Goal: Task Accomplishment & Management: Manage account settings

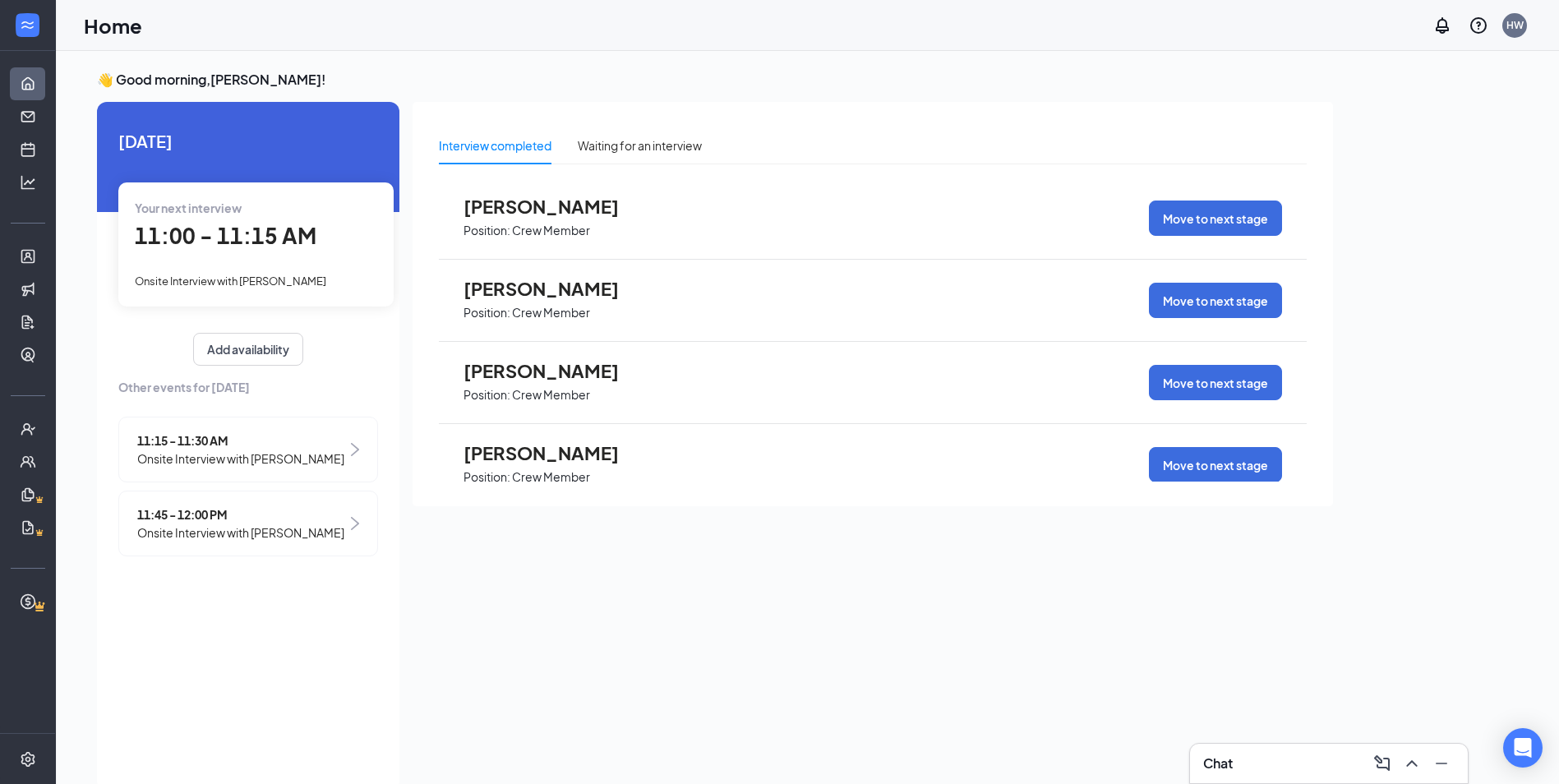
click at [551, 284] on span "[PERSON_NAME]" at bounding box center [554, 288] width 180 height 22
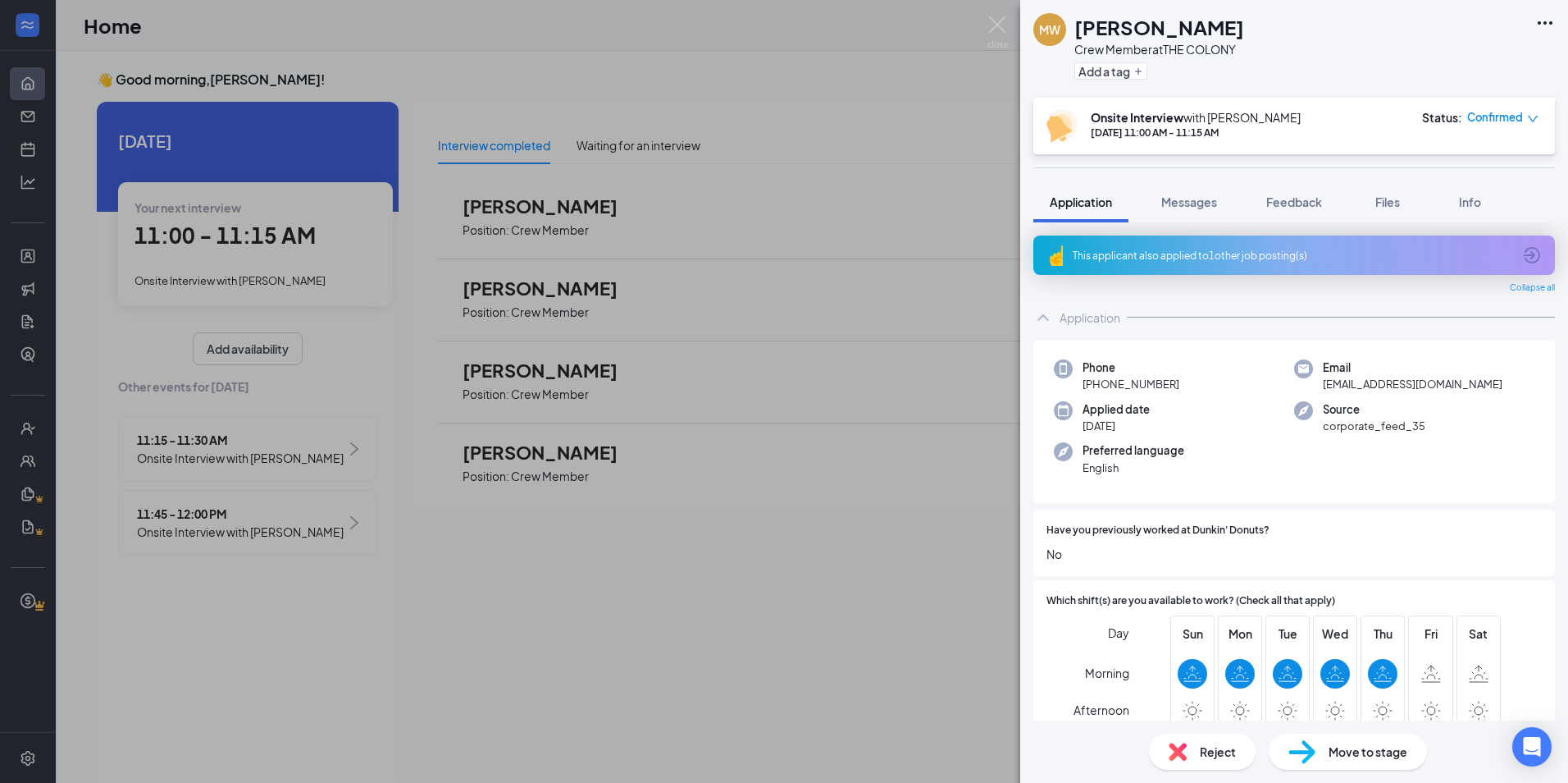
click at [481, 247] on div "MW [PERSON_NAME] Crew Member at THE COLONY Add a tag Onsite Interview with [PER…" at bounding box center [784, 392] width 1568 height 783
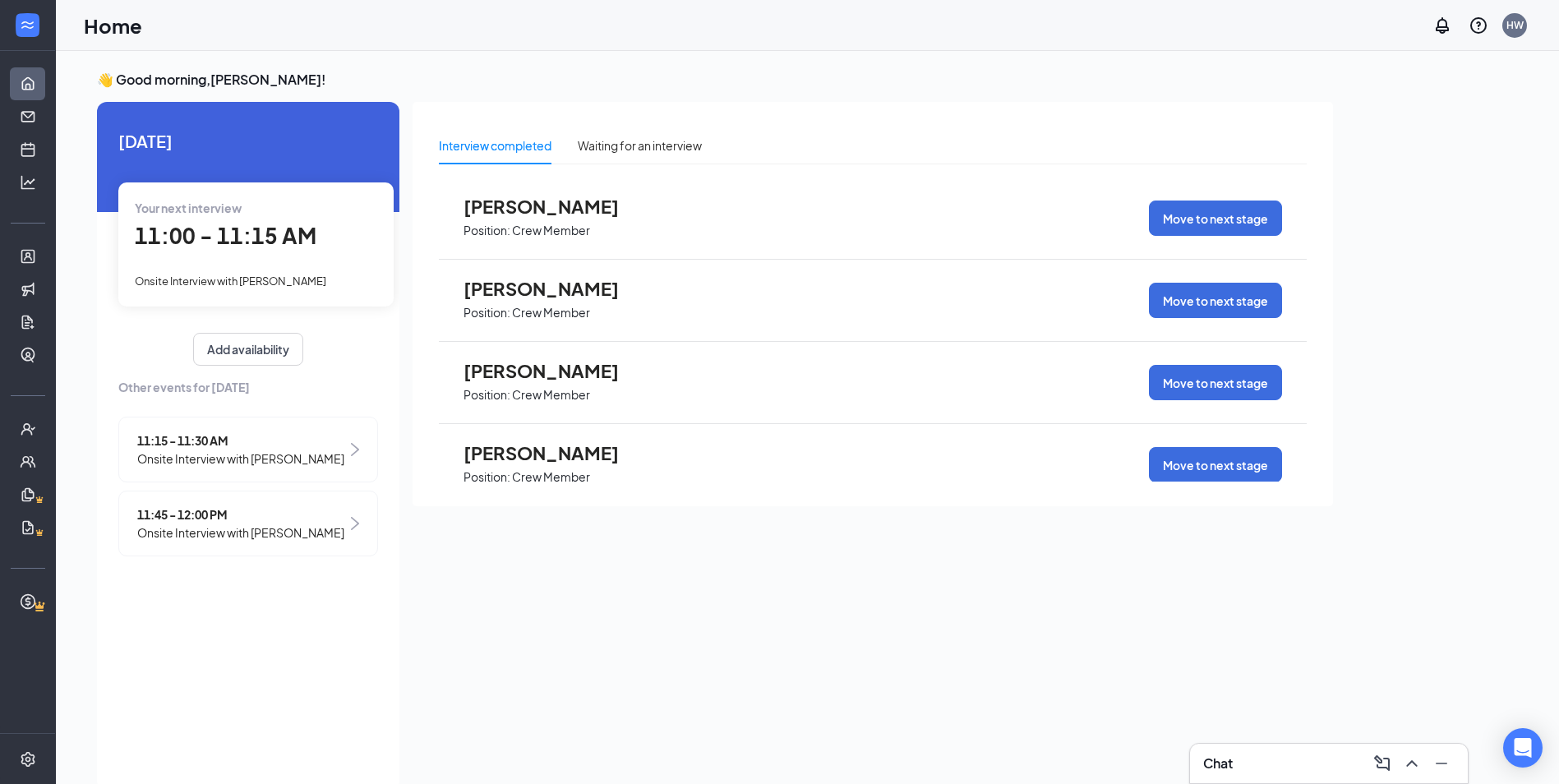
click at [559, 230] on p "Crew Member" at bounding box center [551, 231] width 78 height 16
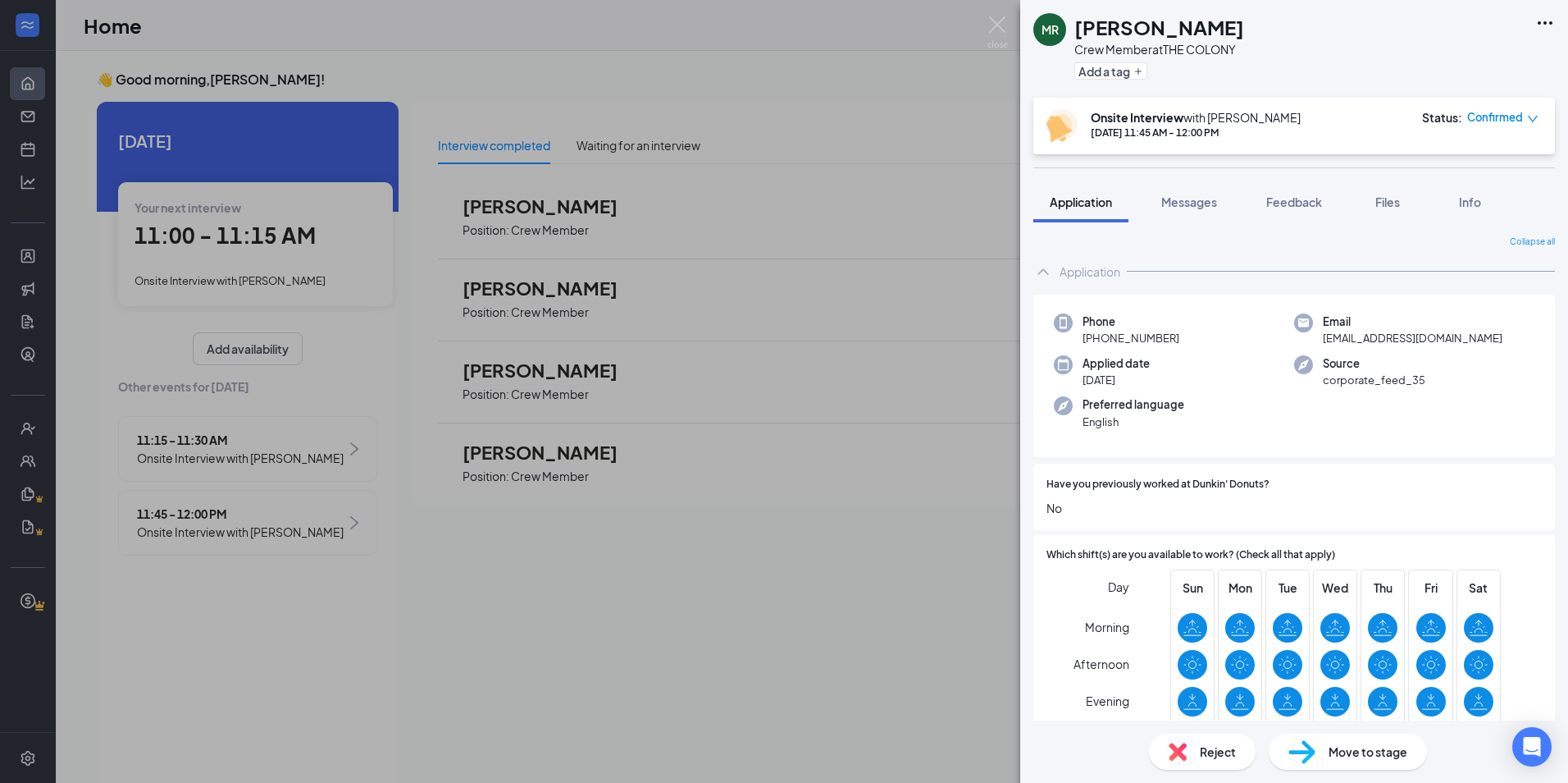
click at [1216, 755] on span "Reject" at bounding box center [1218, 751] width 36 height 18
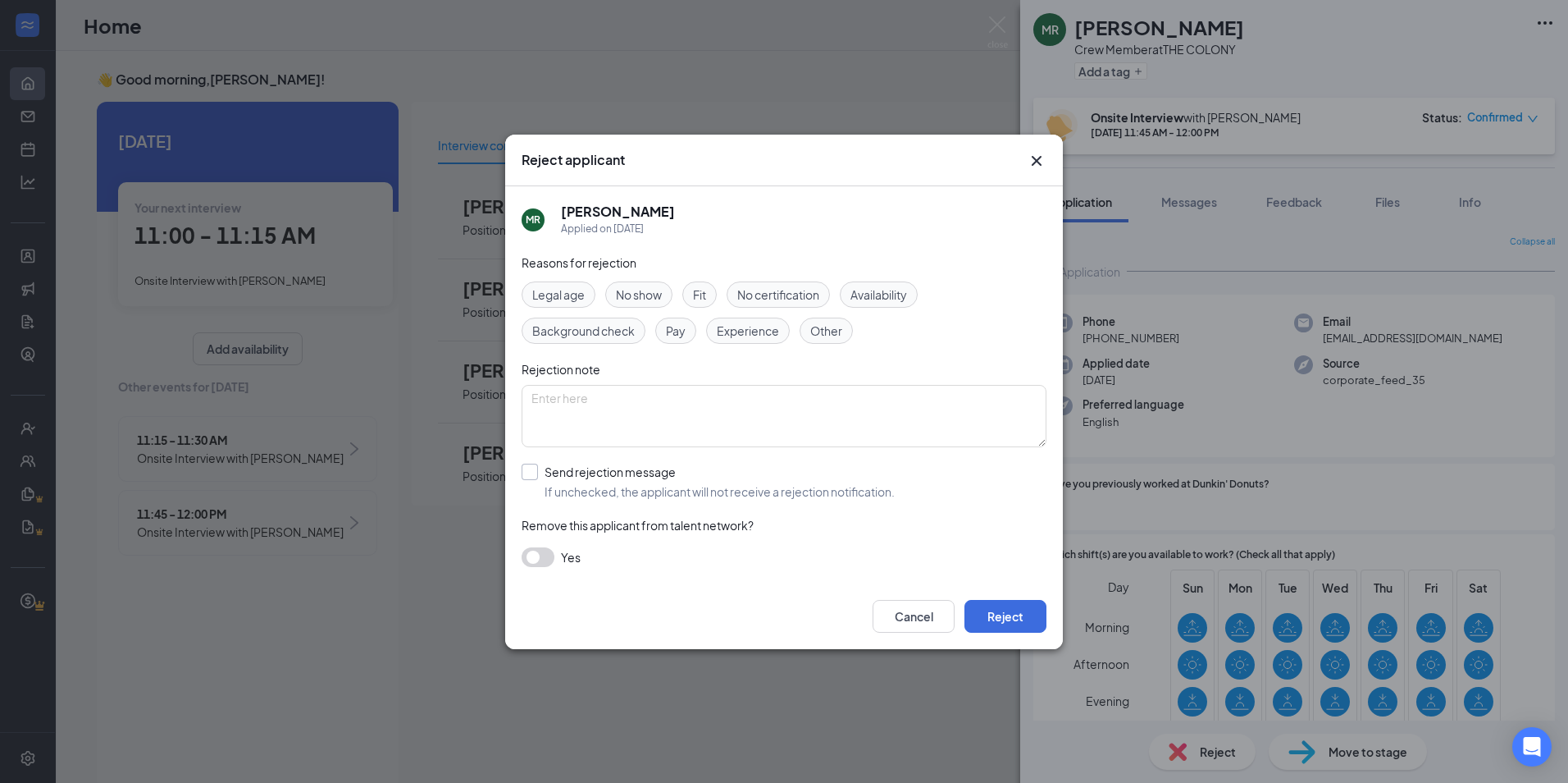
click at [530, 468] on input "Send rejection message If unchecked, the applicant will not receive a rejection…" at bounding box center [707, 482] width 373 height 36
checkbox input "true"
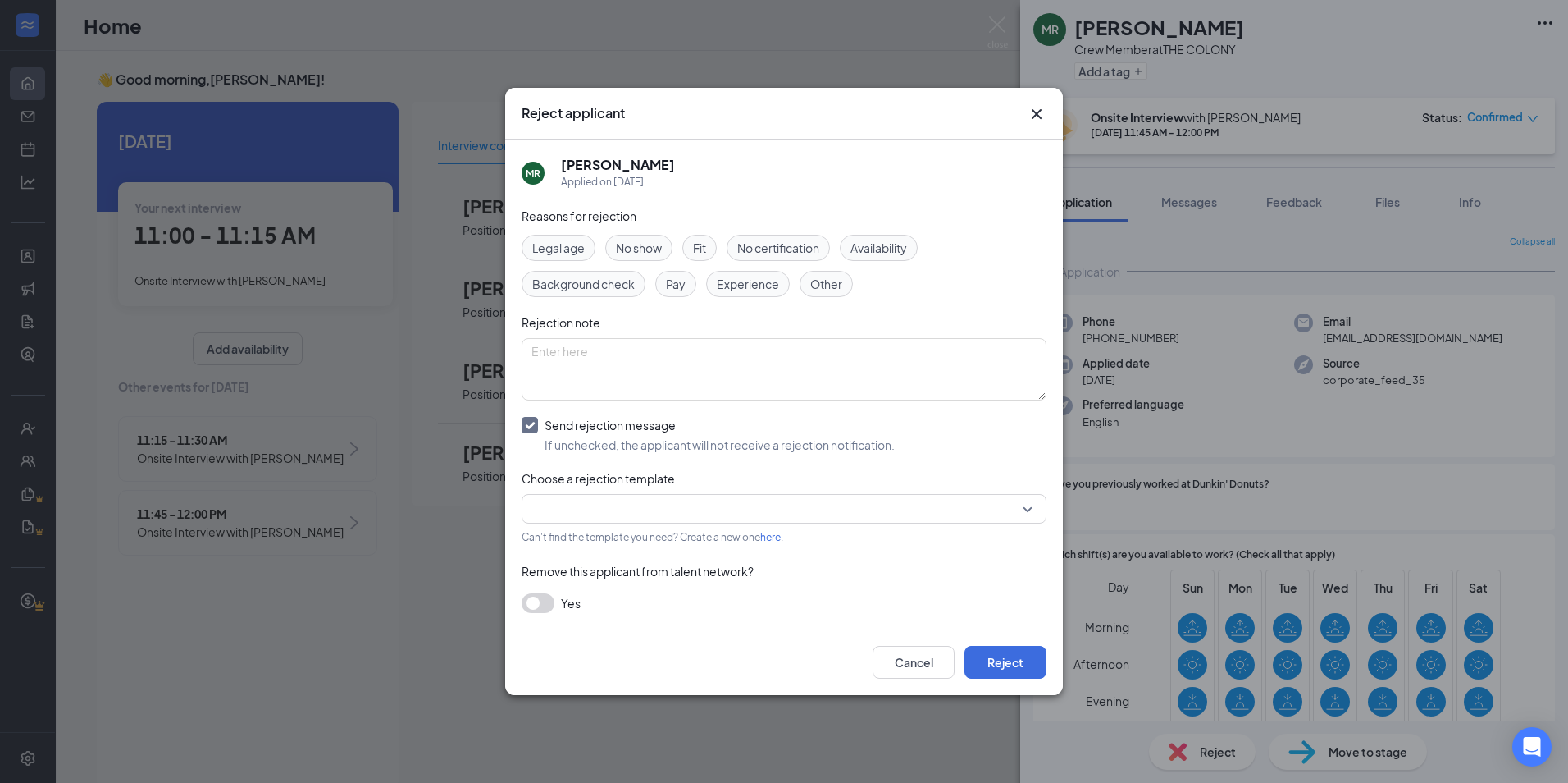
click at [616, 504] on input "search" at bounding box center [778, 508] width 494 height 28
click at [636, 549] on span "Template - Crew Member - Rejection - Keep Resume On File" at bounding box center [696, 552] width 322 height 18
click at [1011, 667] on button "Reject" at bounding box center [1005, 663] width 82 height 33
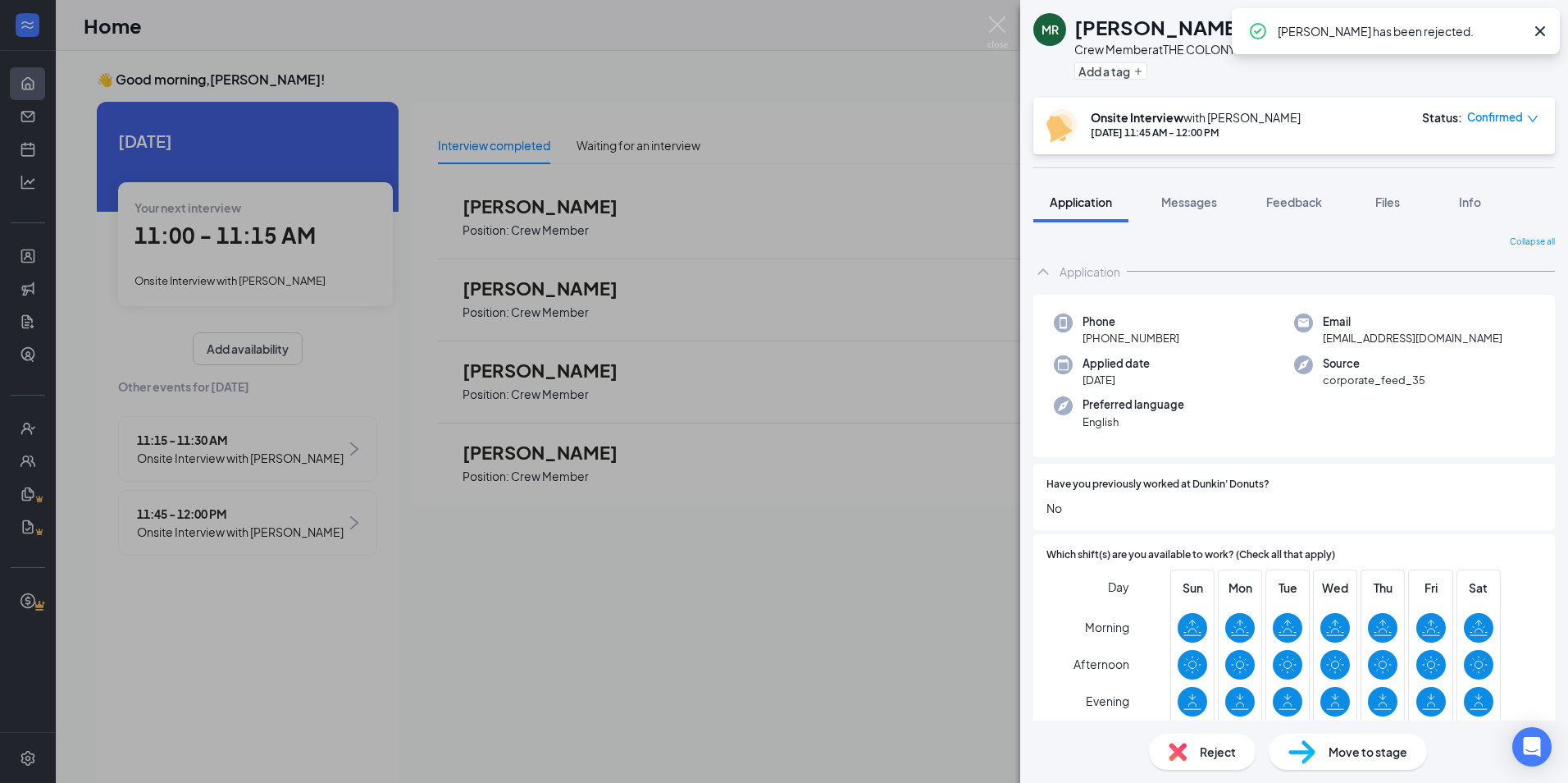
click at [745, 595] on div "[PERSON_NAME] Crew Member at THE COLONY Add a tag Onsite Interview with [PERSON…" at bounding box center [784, 392] width 1568 height 783
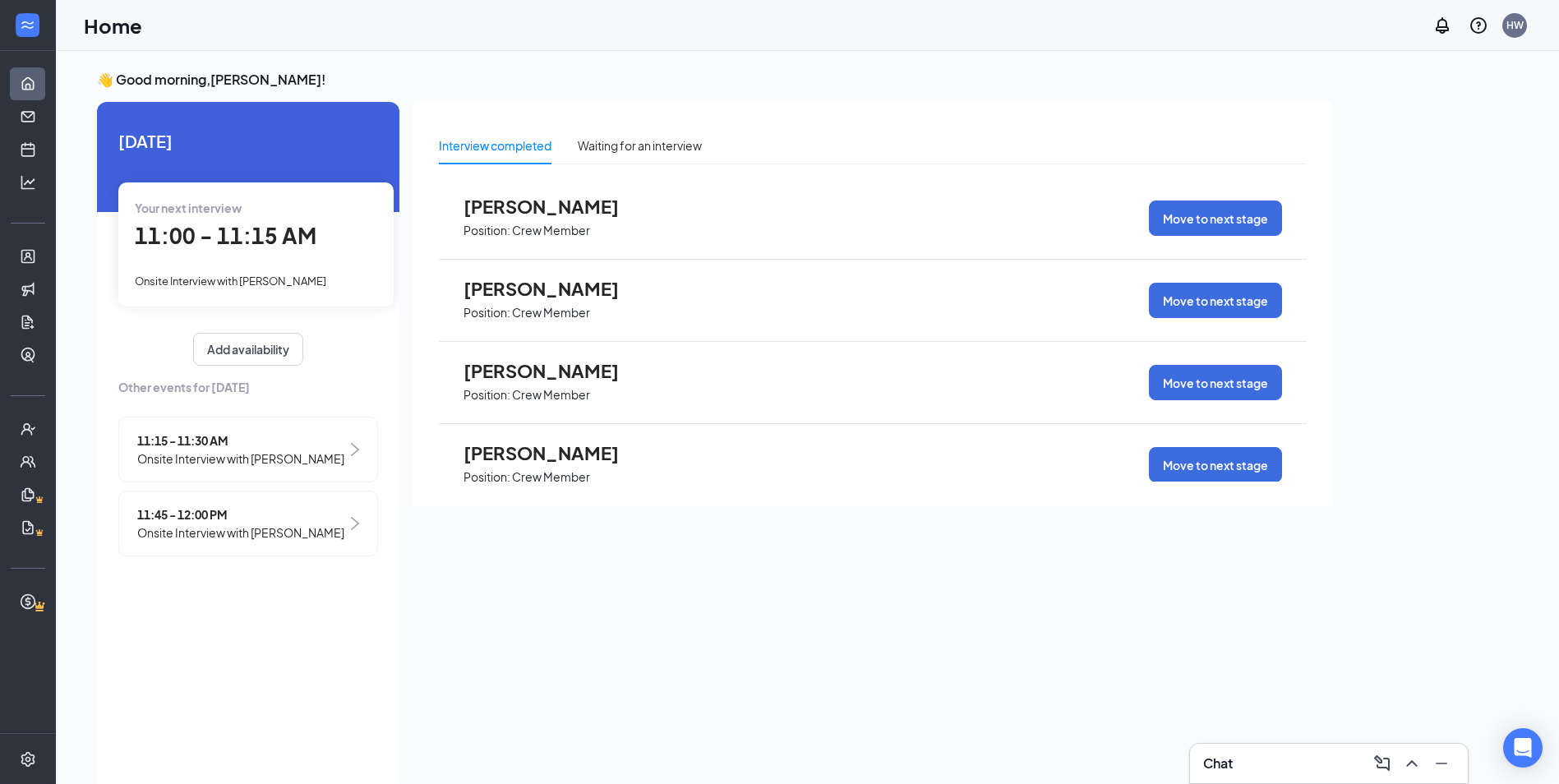
click at [730, 392] on div "[PERSON_NAME] Position: Crew Member Move to next stage" at bounding box center [873, 382] width 868 height 82
click at [1078, 402] on div "[PERSON_NAME] Position: Crew Member Move to next stage" at bounding box center [873, 382] width 868 height 82
click at [475, 377] on span "[PERSON_NAME]" at bounding box center [554, 370] width 180 height 22
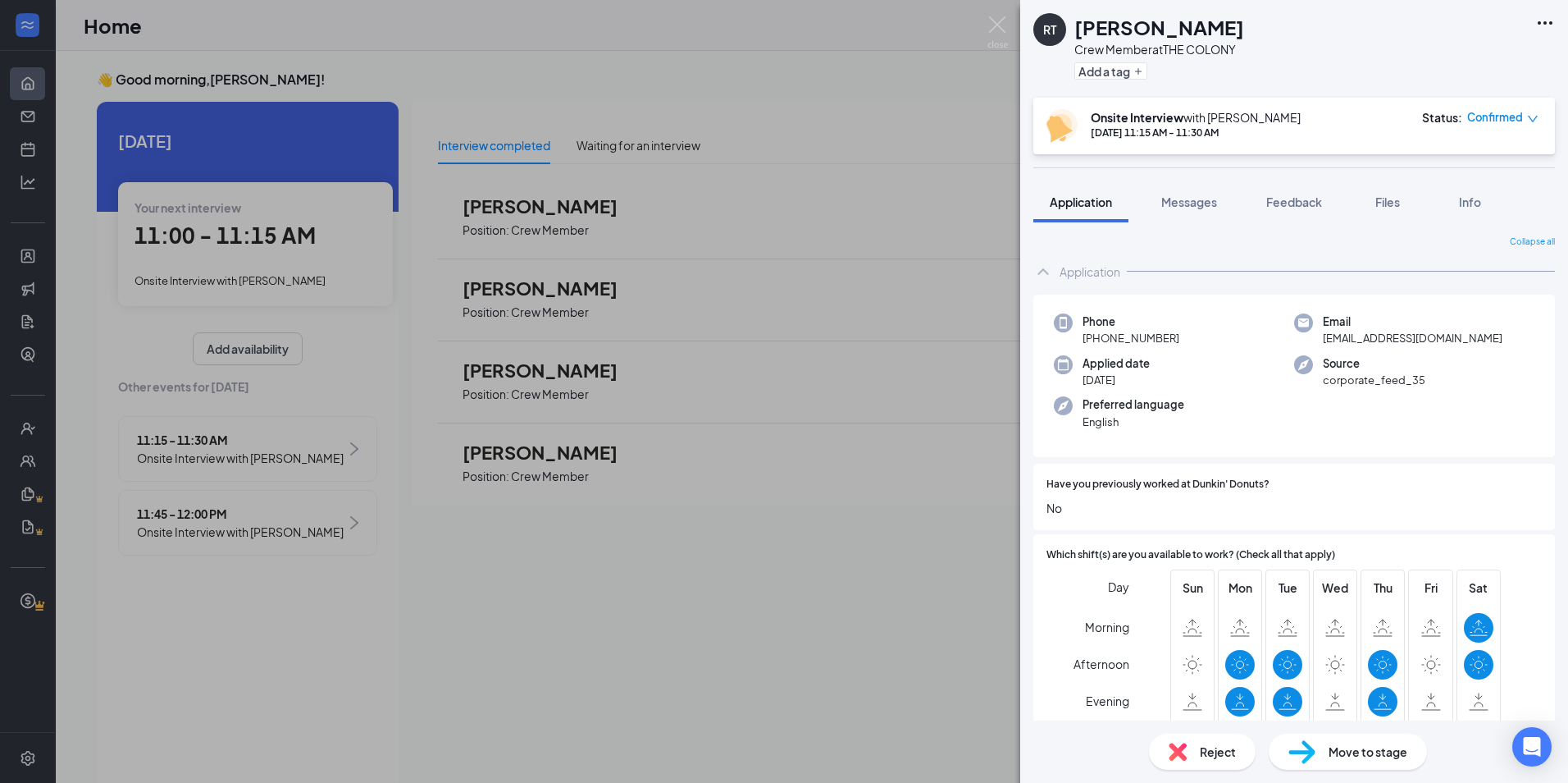
click at [1203, 751] on span "Reject" at bounding box center [1218, 751] width 36 height 18
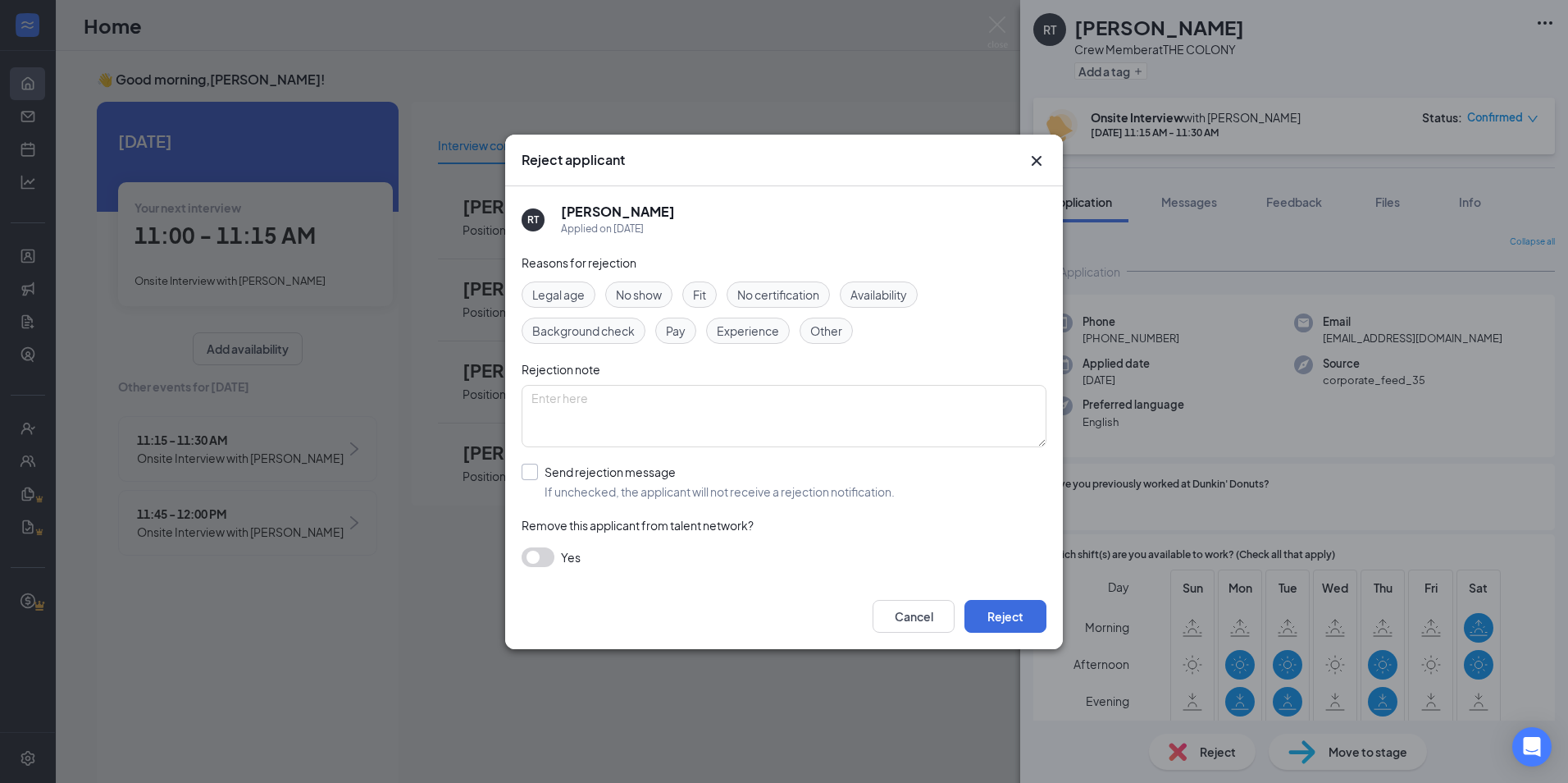
click at [721, 487] on input "Send rejection message If unchecked, the applicant will not receive a rejection…" at bounding box center [707, 482] width 373 height 36
checkbox input "true"
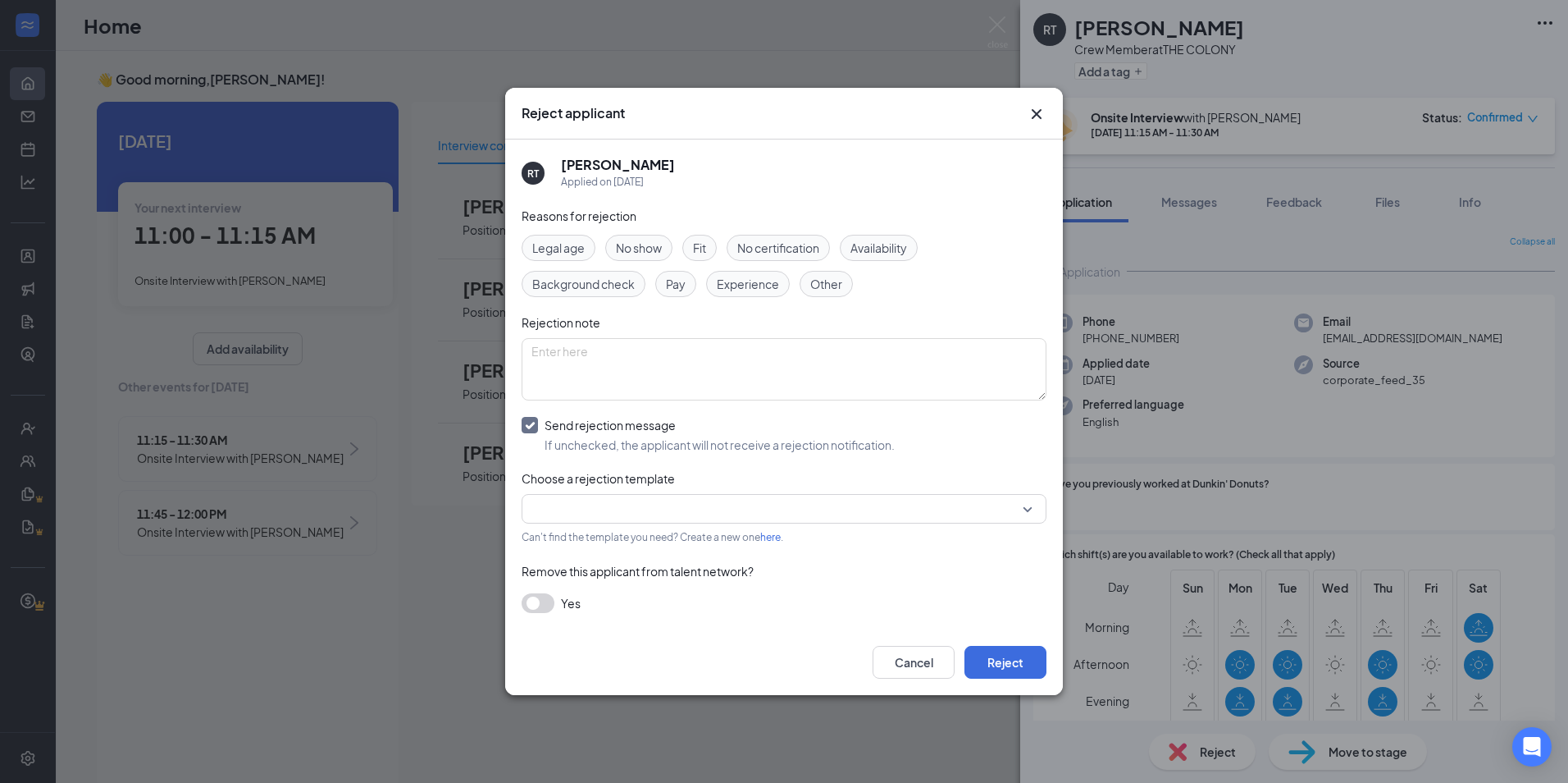
click at [691, 501] on input "search" at bounding box center [778, 508] width 494 height 28
click at [687, 555] on span "Template - Crew Member - Rejection - Keep Resume On File" at bounding box center [696, 552] width 322 height 18
click at [1008, 658] on button "Reject" at bounding box center [1005, 663] width 82 height 33
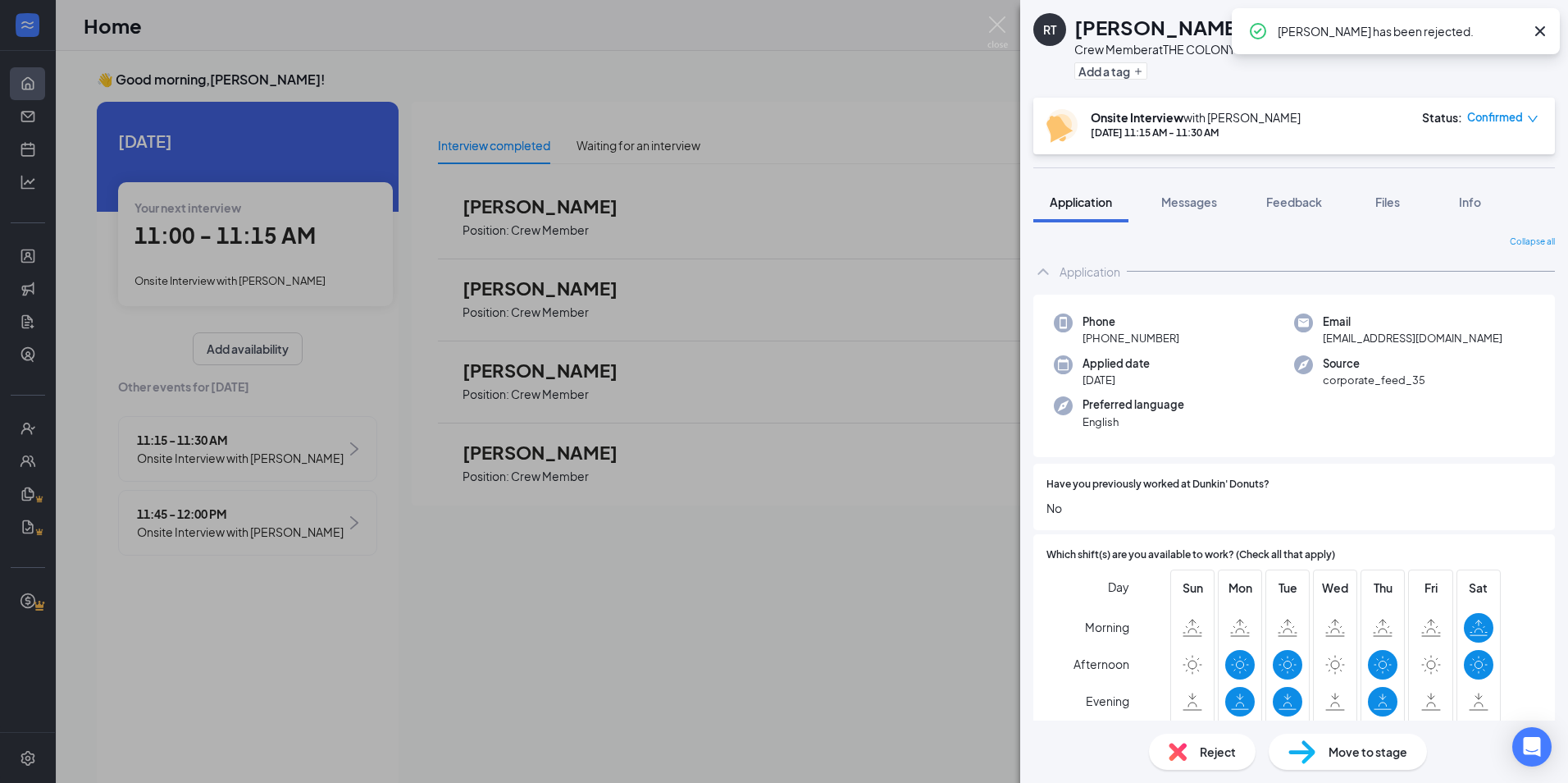
click at [666, 531] on div "RT [PERSON_NAME] Crew Member at THE COLONY Add a tag Onsite Interview with [PER…" at bounding box center [784, 392] width 1568 height 783
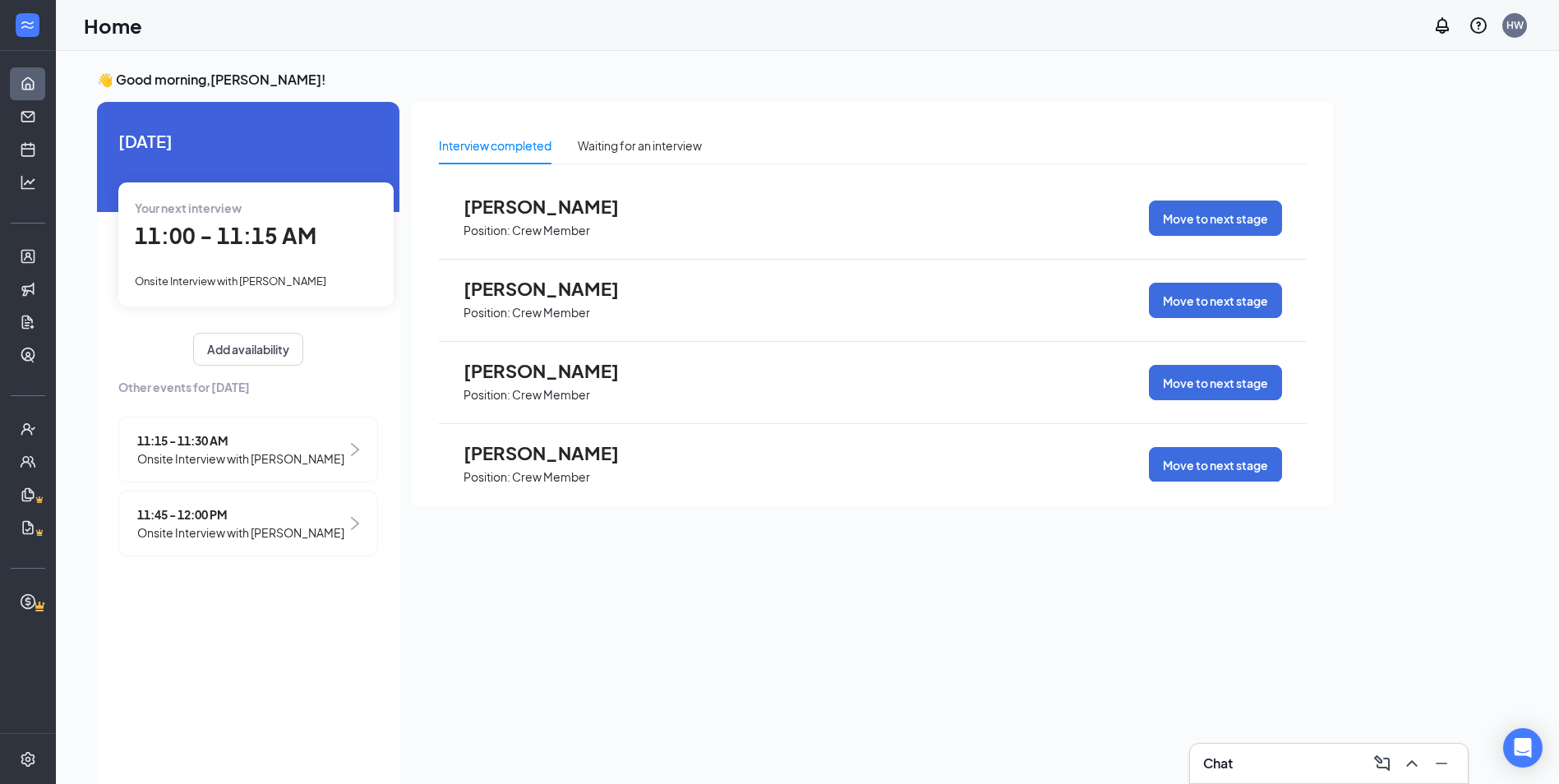
click at [546, 459] on span "[PERSON_NAME]" at bounding box center [554, 453] width 180 height 22
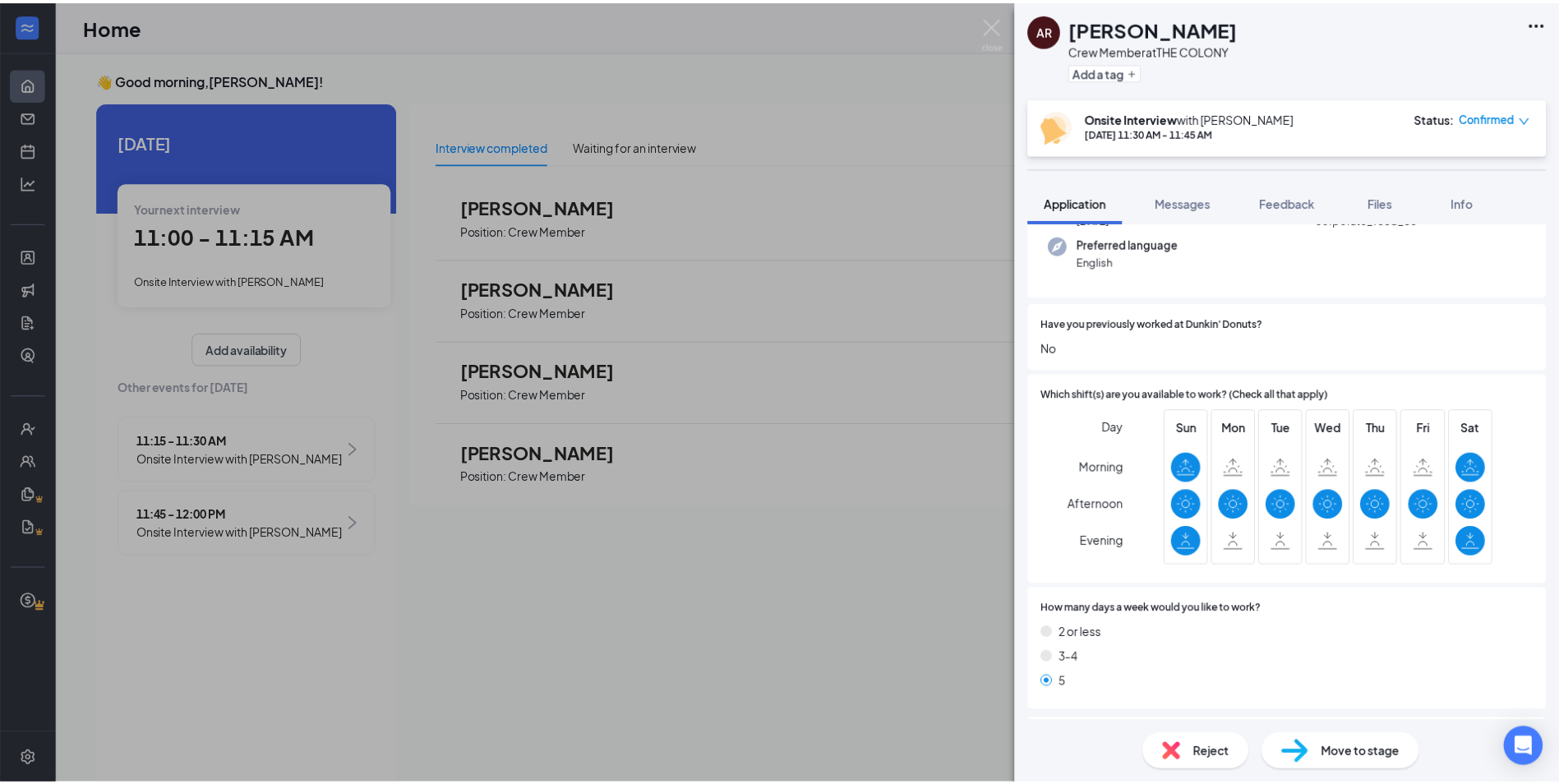
scroll to position [164, 0]
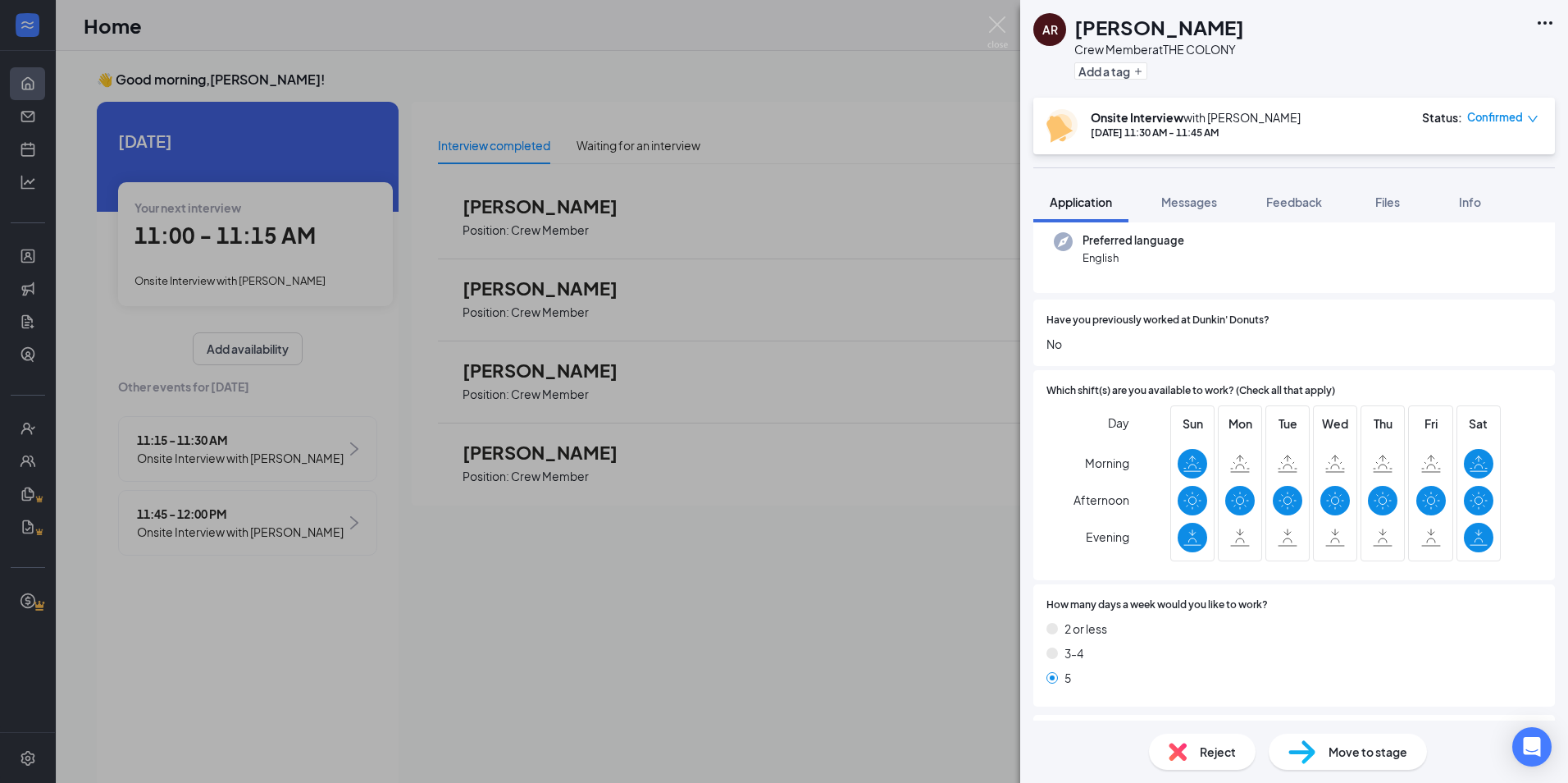
click at [1214, 759] on span "Reject" at bounding box center [1218, 751] width 36 height 18
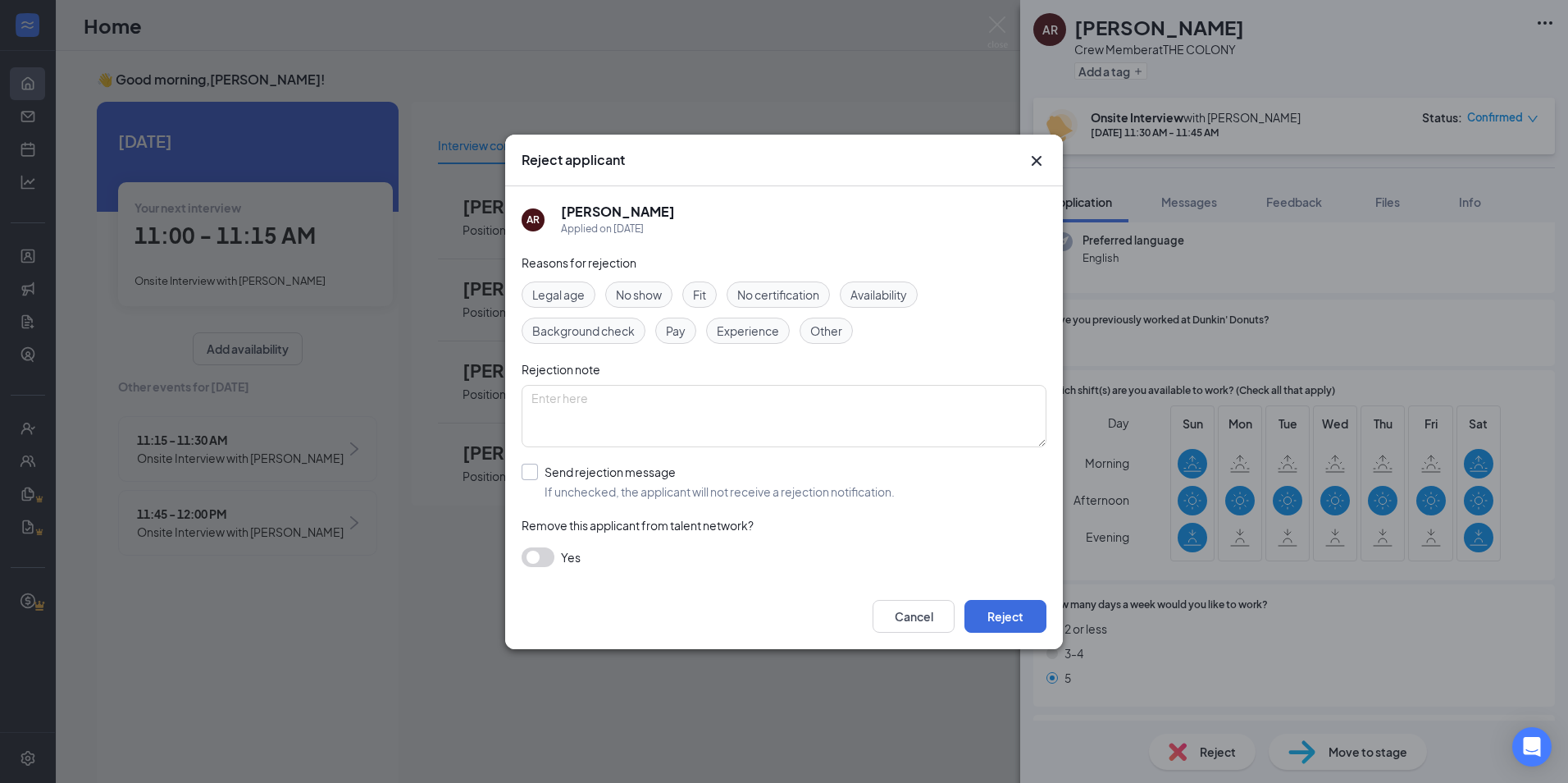
click at [534, 474] on input "Send rejection message If unchecked, the applicant will not receive a rejection…" at bounding box center [707, 482] width 373 height 36
checkbox input "true"
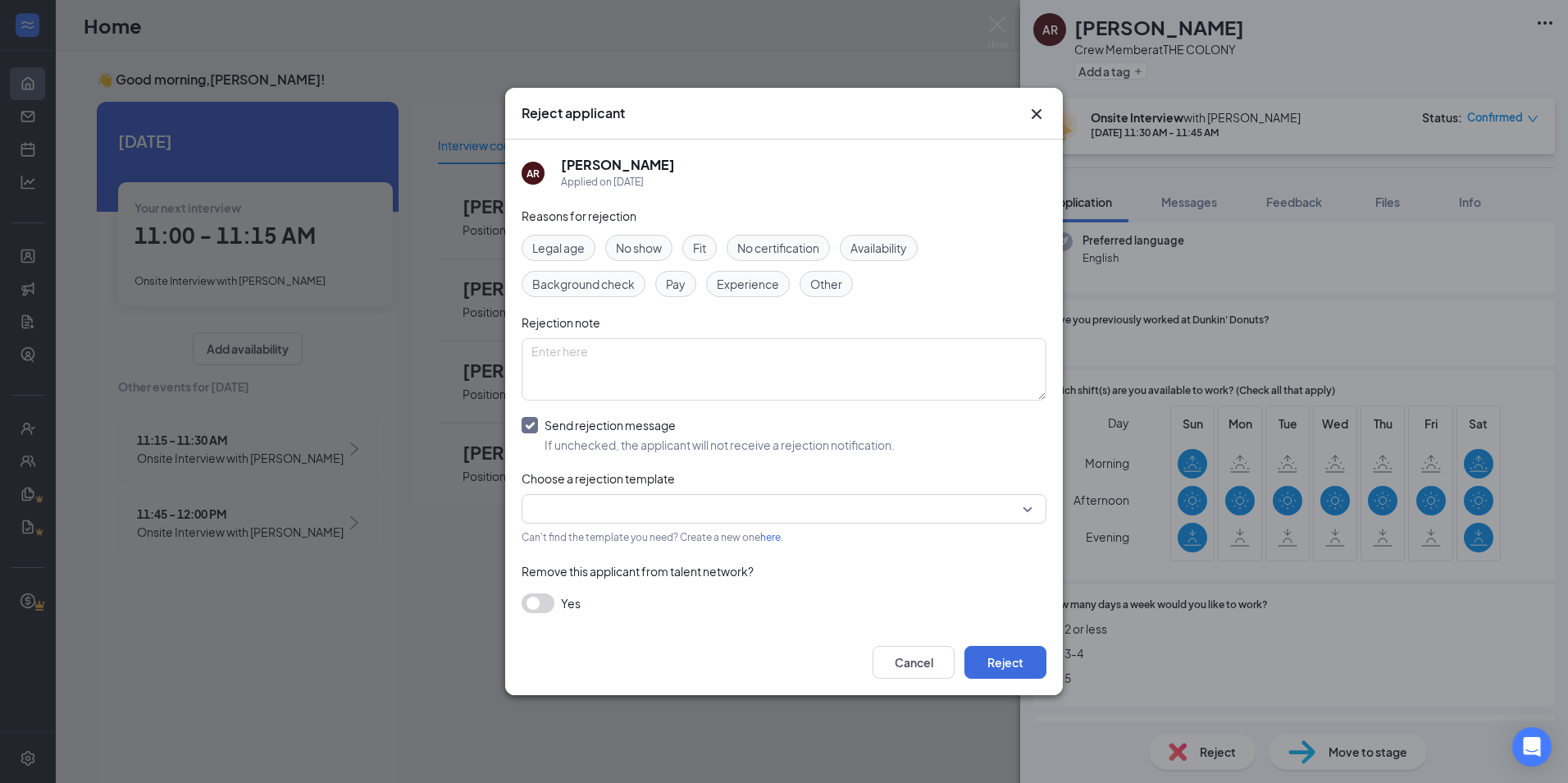
click at [752, 514] on input "search" at bounding box center [778, 508] width 494 height 28
click at [671, 551] on span "Template - Crew Member - Rejection - Keep Resume On File" at bounding box center [696, 552] width 322 height 18
click at [1001, 655] on button "Reject" at bounding box center [1005, 663] width 82 height 33
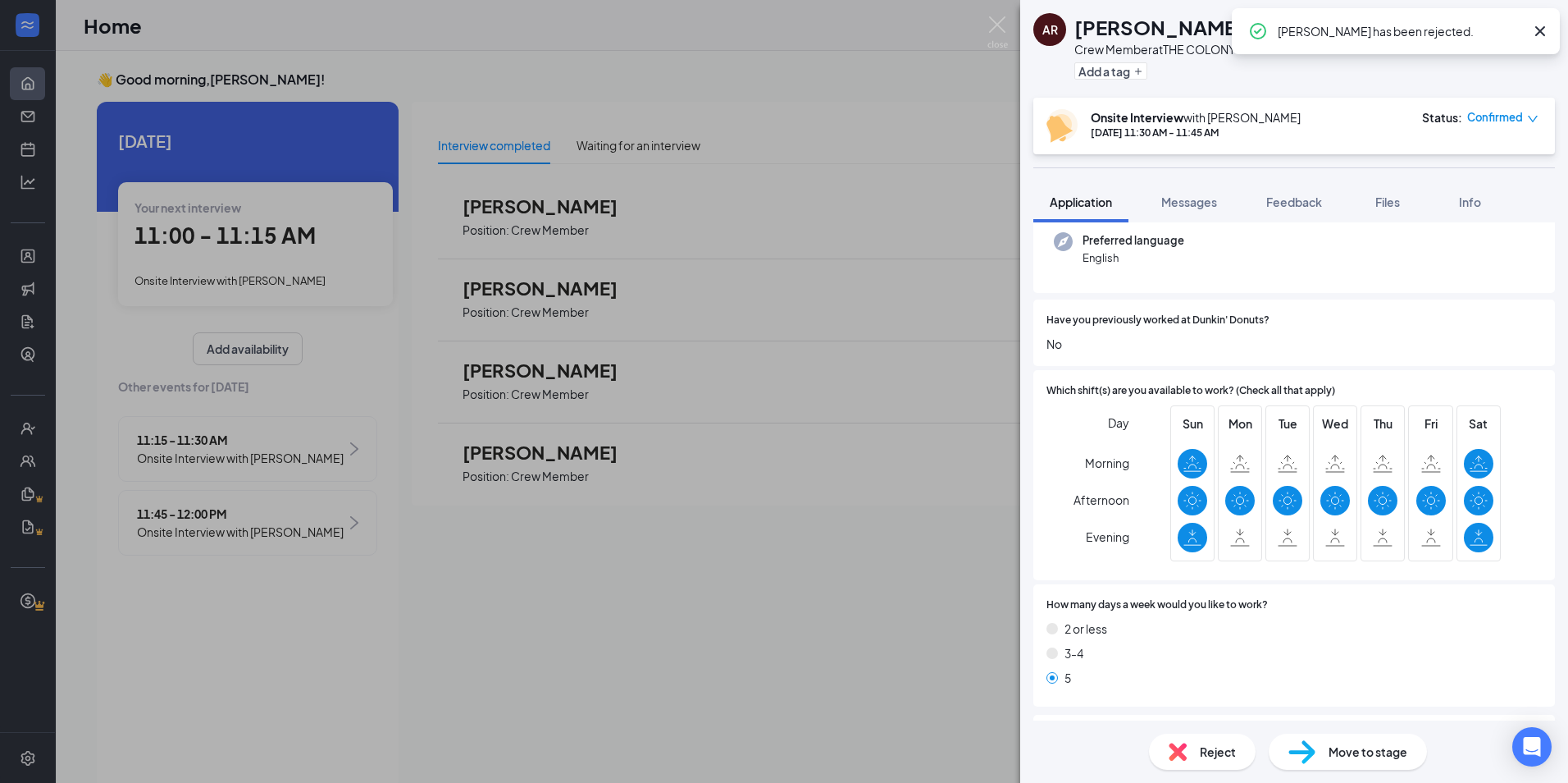
click at [839, 562] on div "AR [PERSON_NAME] Crew Member at THE COLONY Add a tag Onsite Interview with [PER…" at bounding box center [784, 392] width 1568 height 783
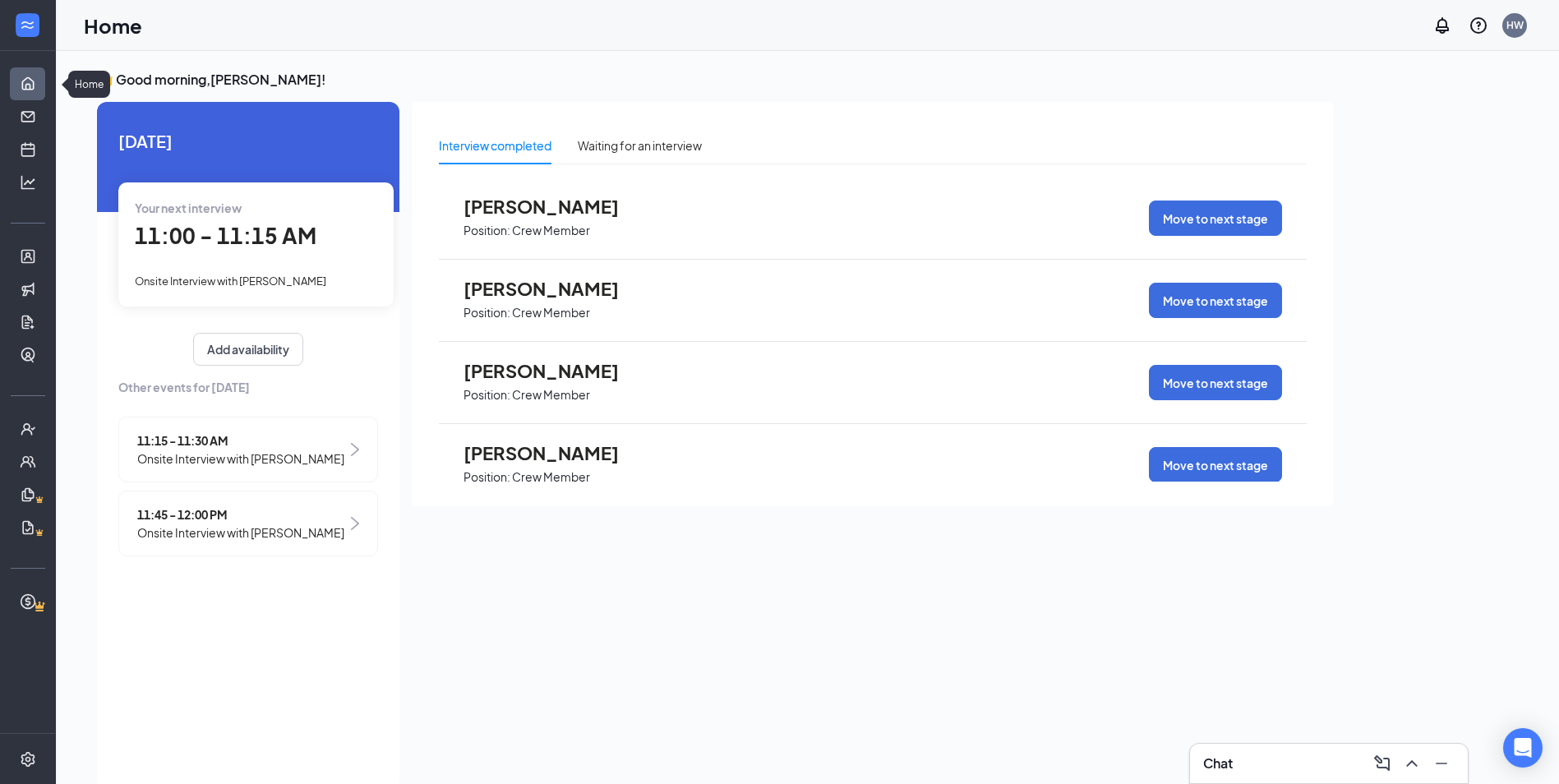
click at [43, 77] on link "Home" at bounding box center [50, 84] width 16 height 33
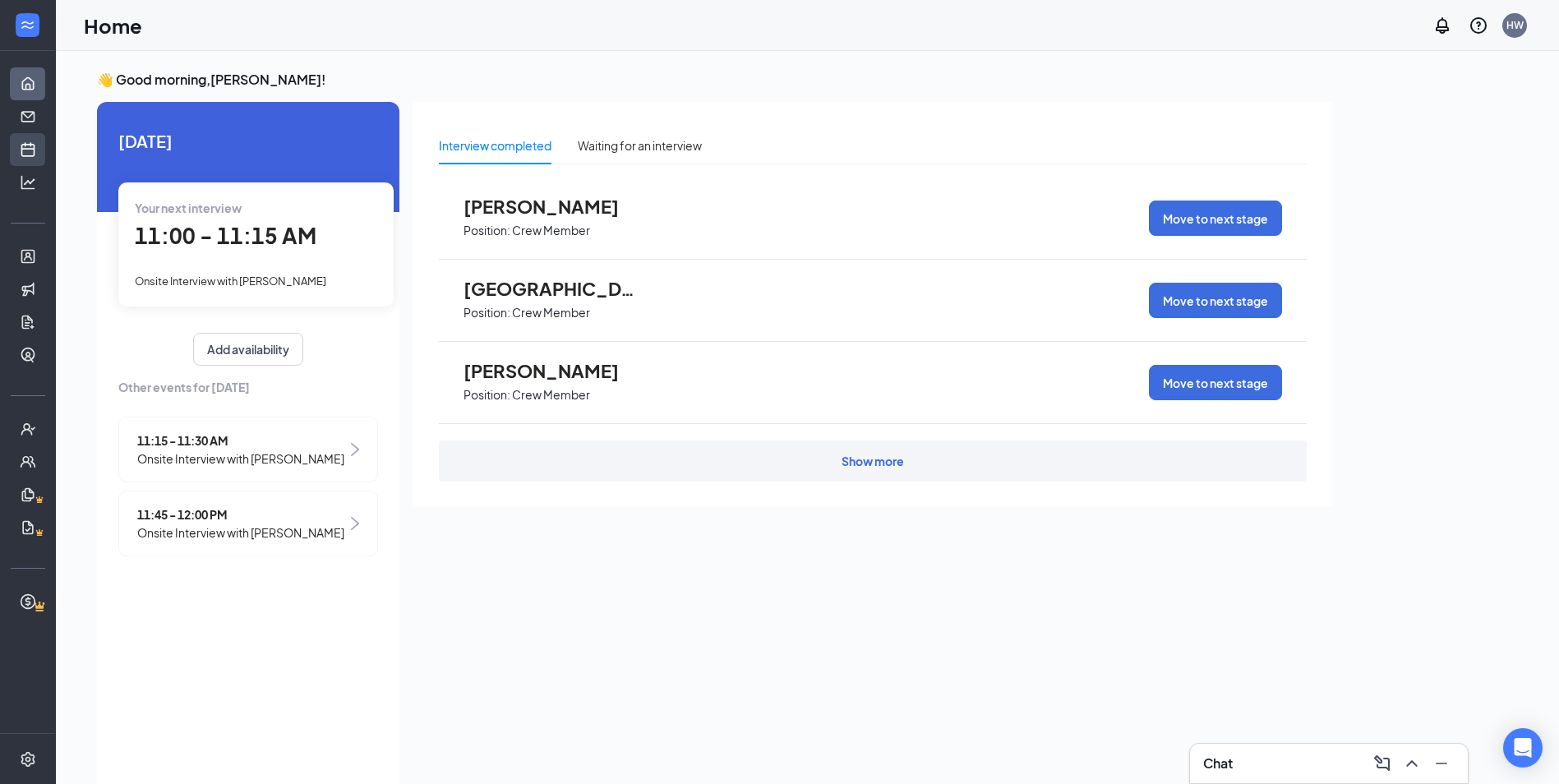
click at [43, 154] on link "Scheduling" at bounding box center [50, 149] width 16 height 33
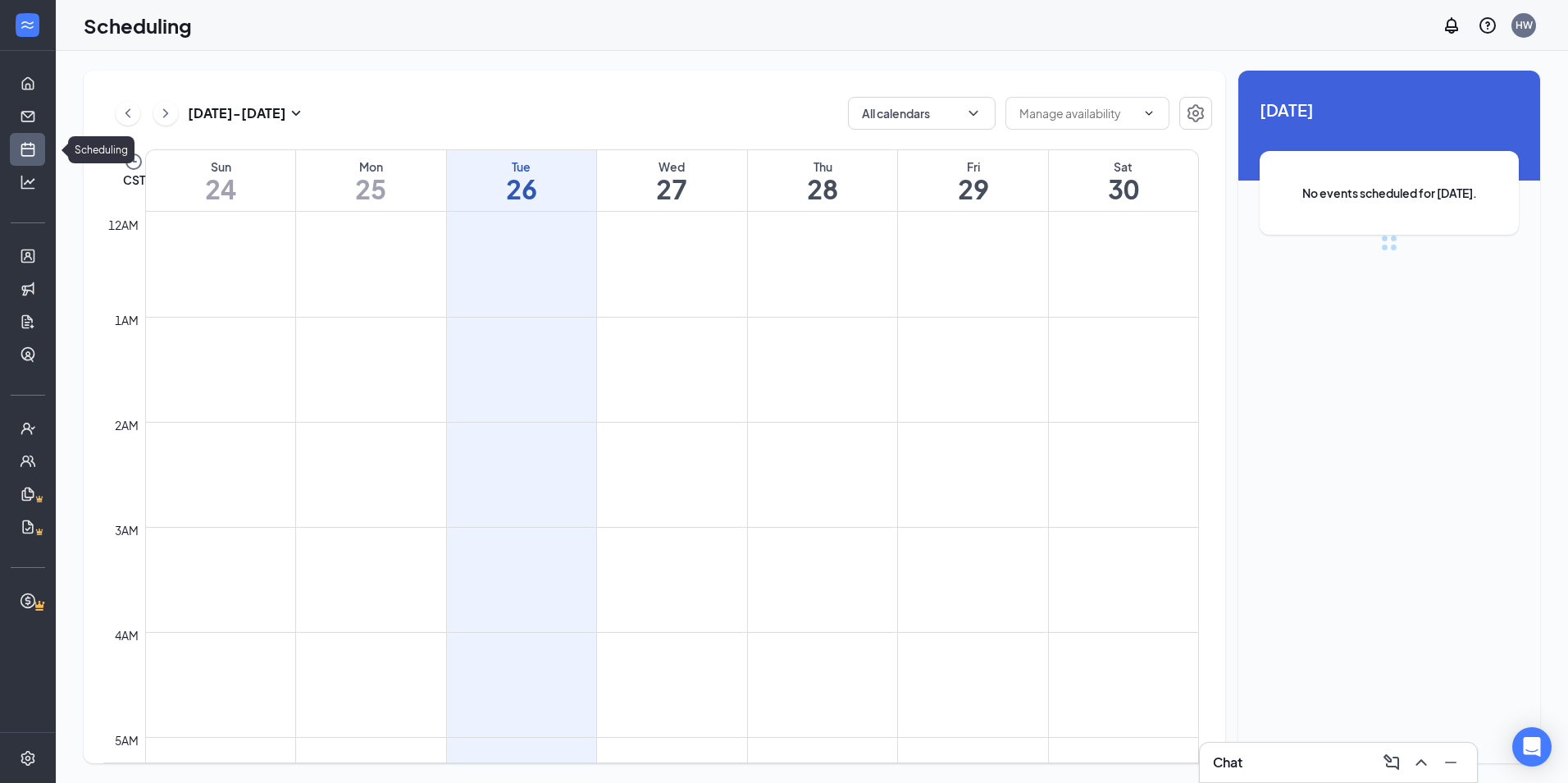
scroll to position [806, 0]
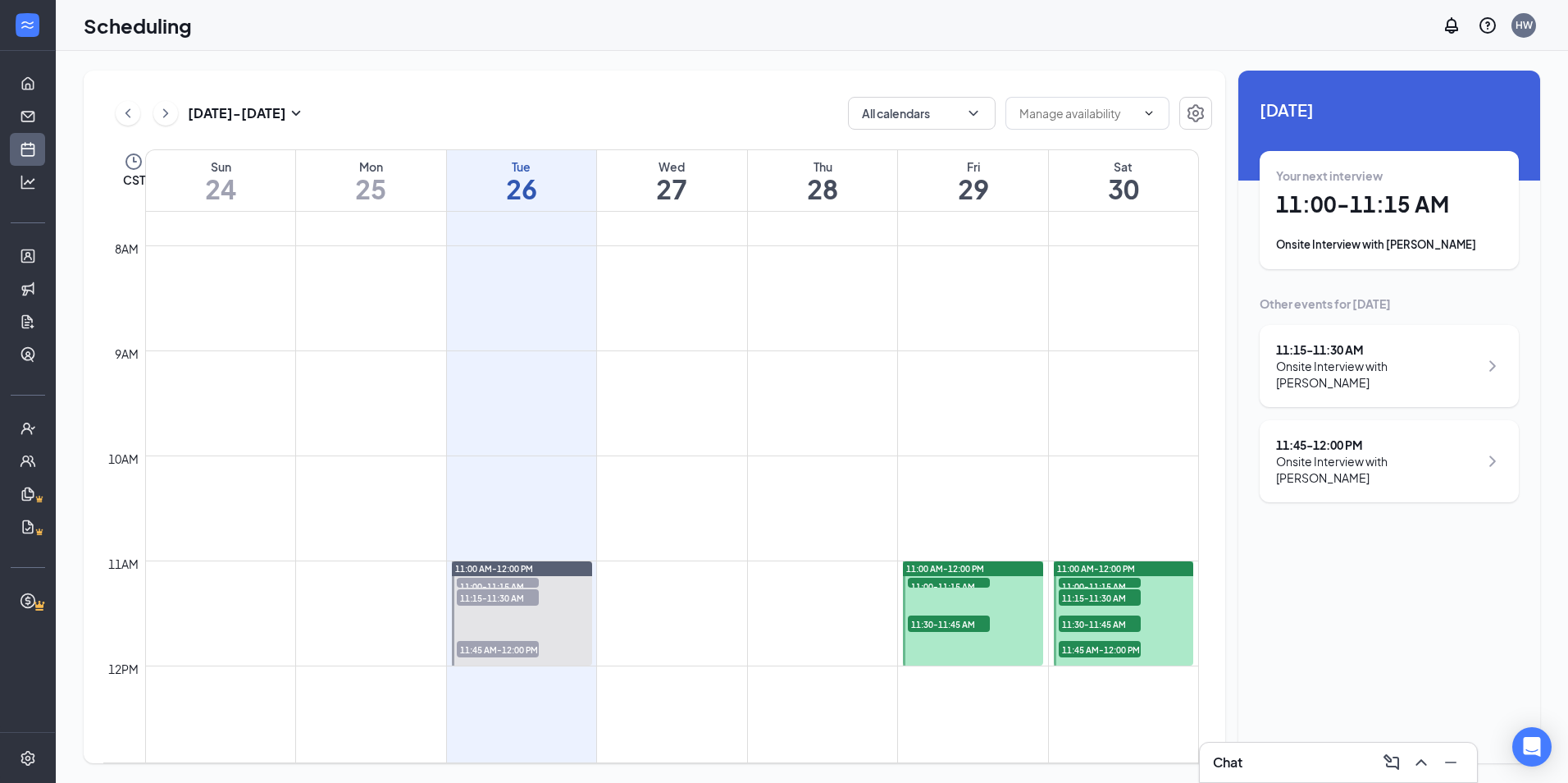
click at [968, 579] on span "11:00-11:15 AM" at bounding box center [949, 586] width 82 height 16
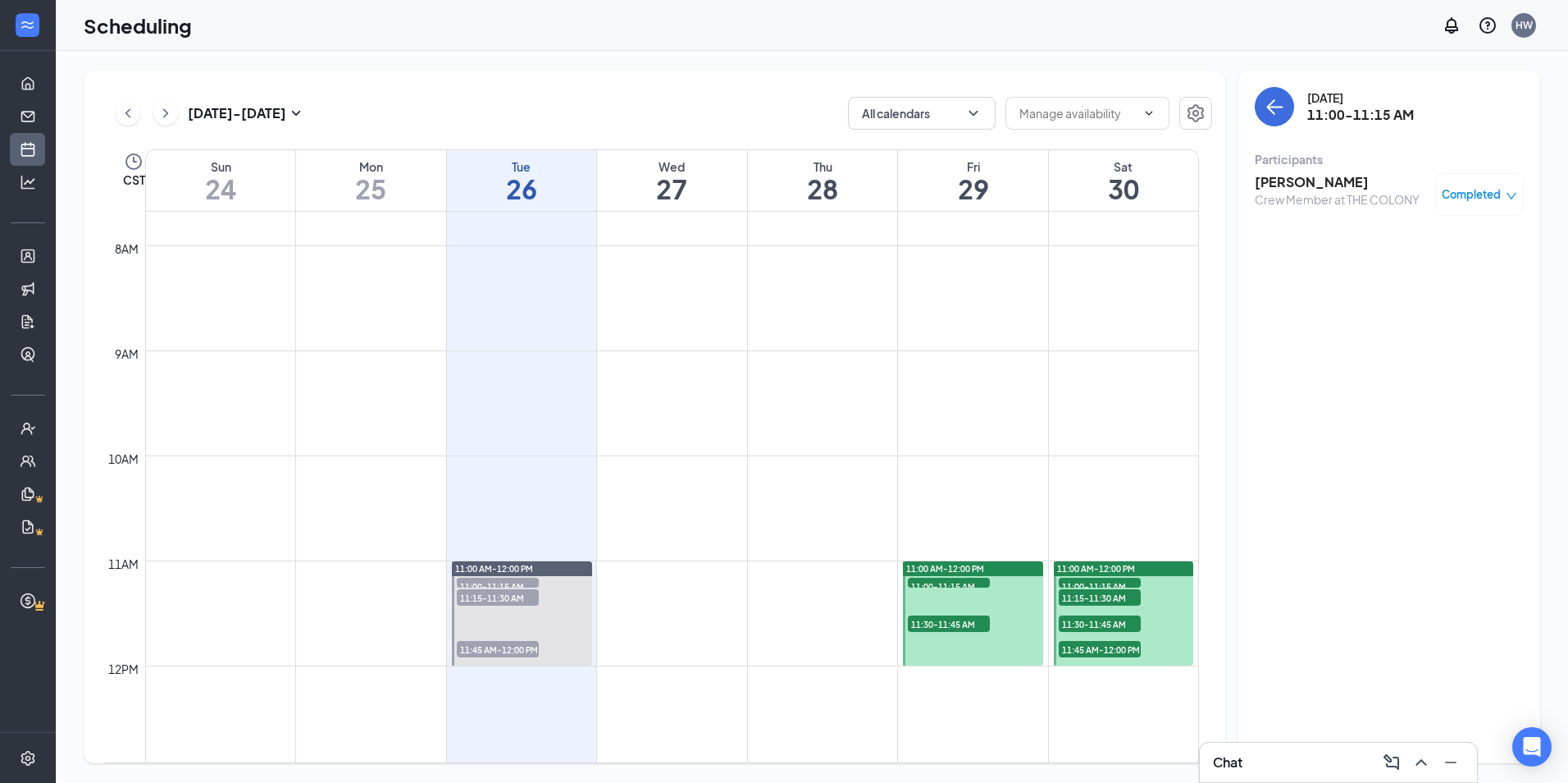
click at [1327, 190] on h3 "Dallas Martin" at bounding box center [1337, 182] width 165 height 18
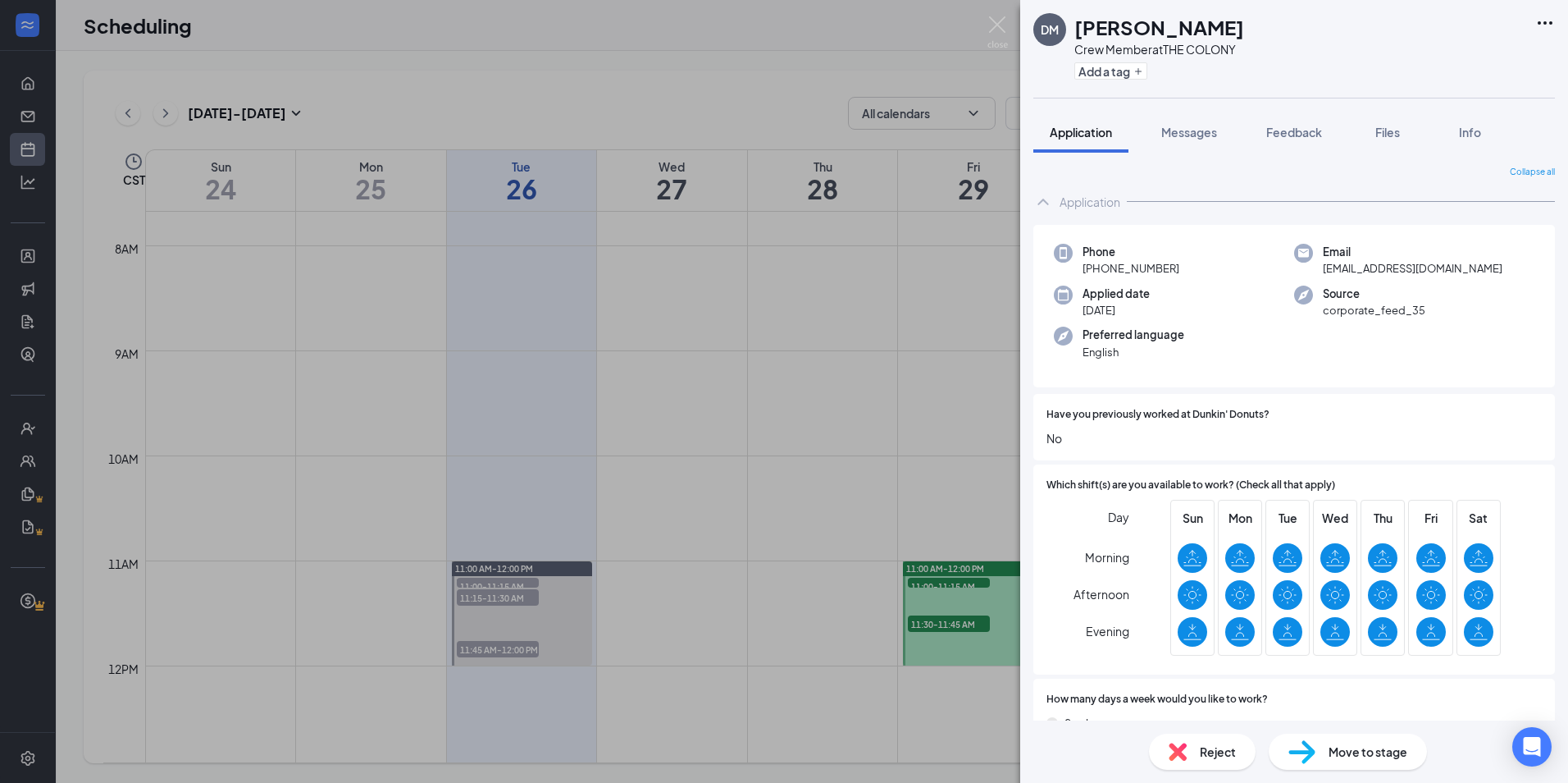
click at [1365, 754] on span "Move to stage" at bounding box center [1368, 751] width 79 height 18
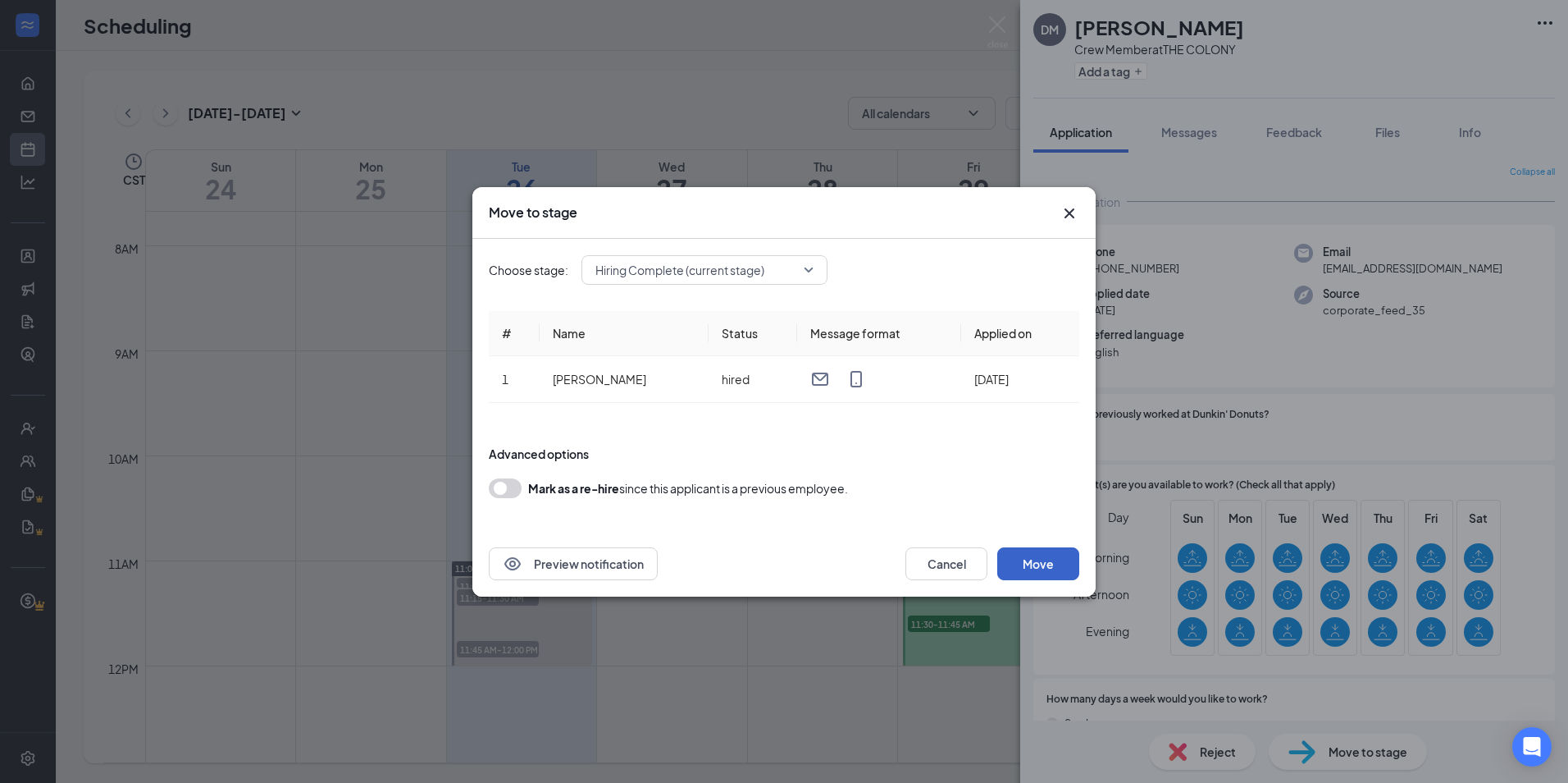
click at [1056, 555] on button "Move" at bounding box center [1038, 564] width 82 height 33
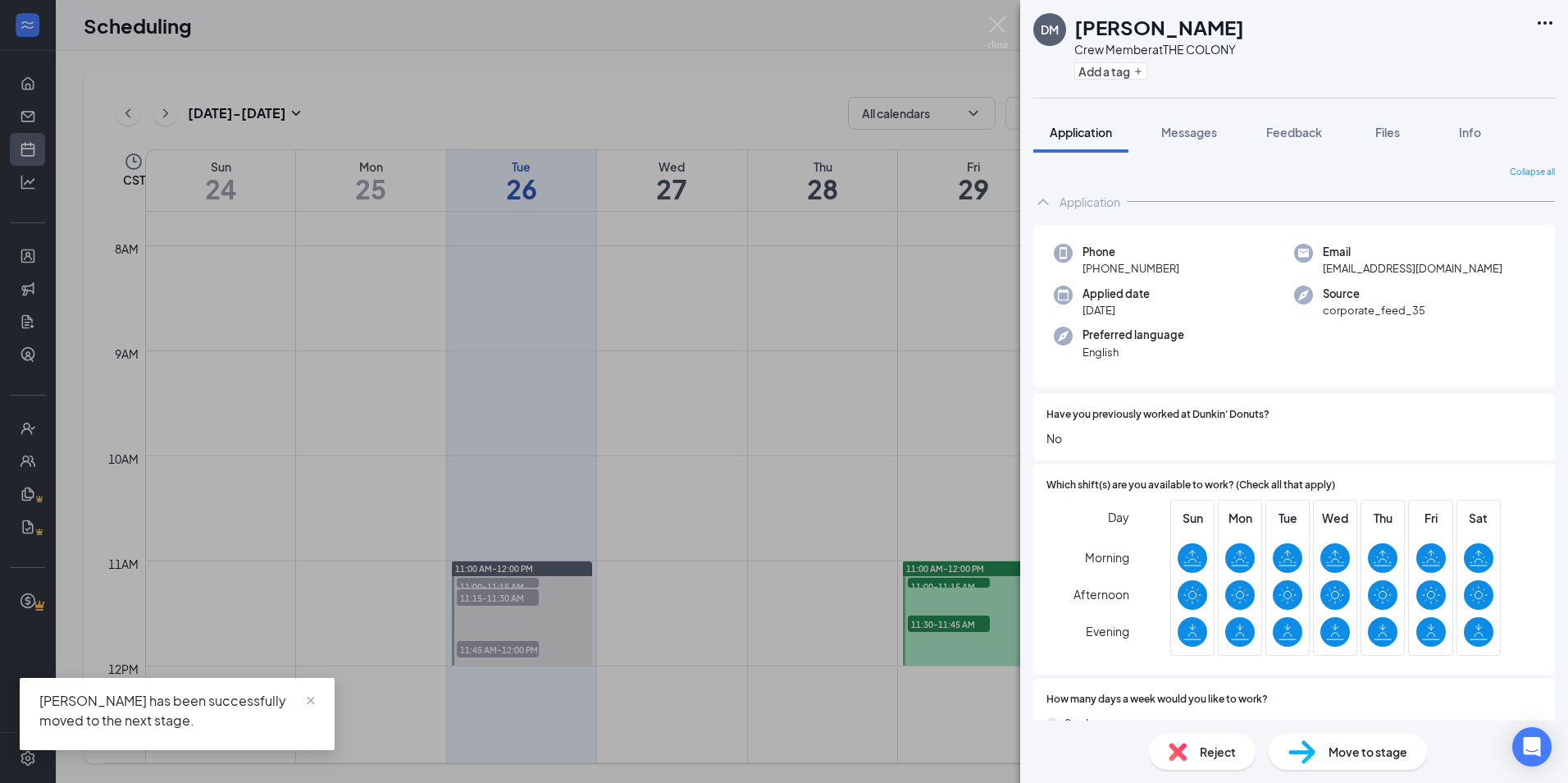
click at [1018, 8] on div "DM Dallas Martin Crew Member at THE COLONY Add a tag Application Messages Feedb…" at bounding box center [784, 392] width 1568 height 783
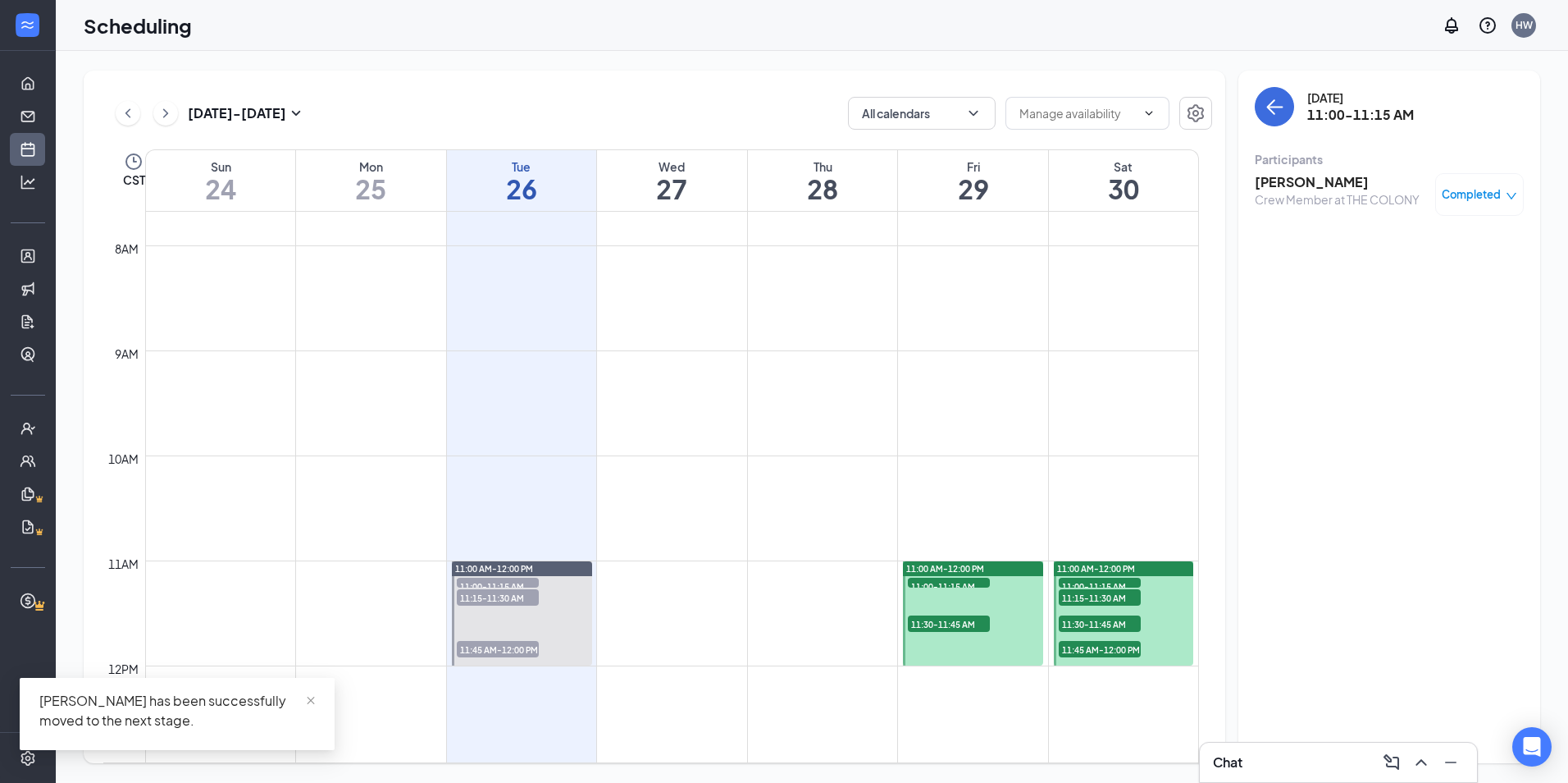
click at [1003, 32] on div "Scheduling HW" at bounding box center [811, 25] width 1513 height 51
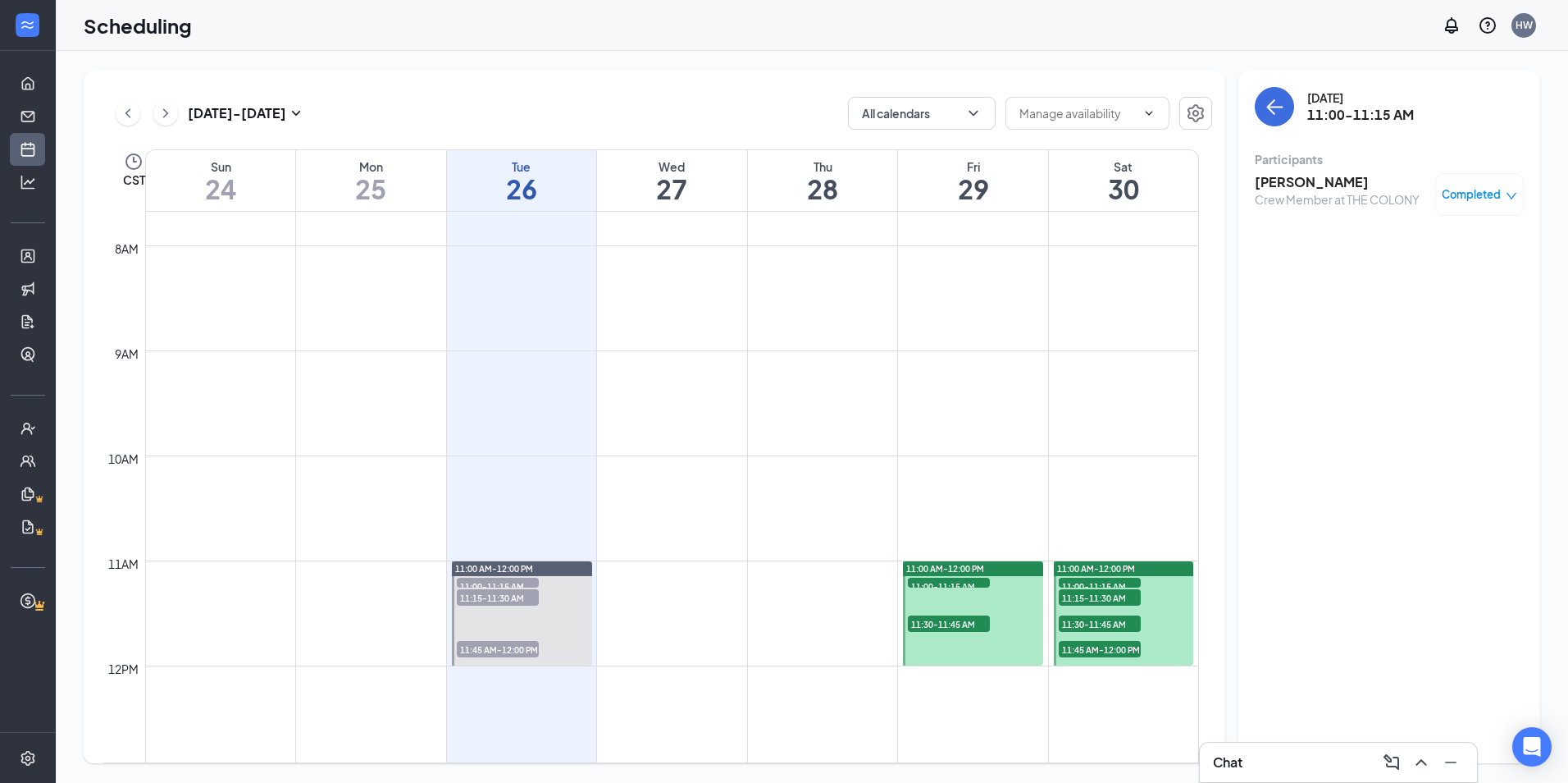
click at [970, 618] on link "11:00 AM-12:00 PM 11:00-11:15 AM 1 11:30-11:45 AM 1" at bounding box center [971, 612] width 145 height 105
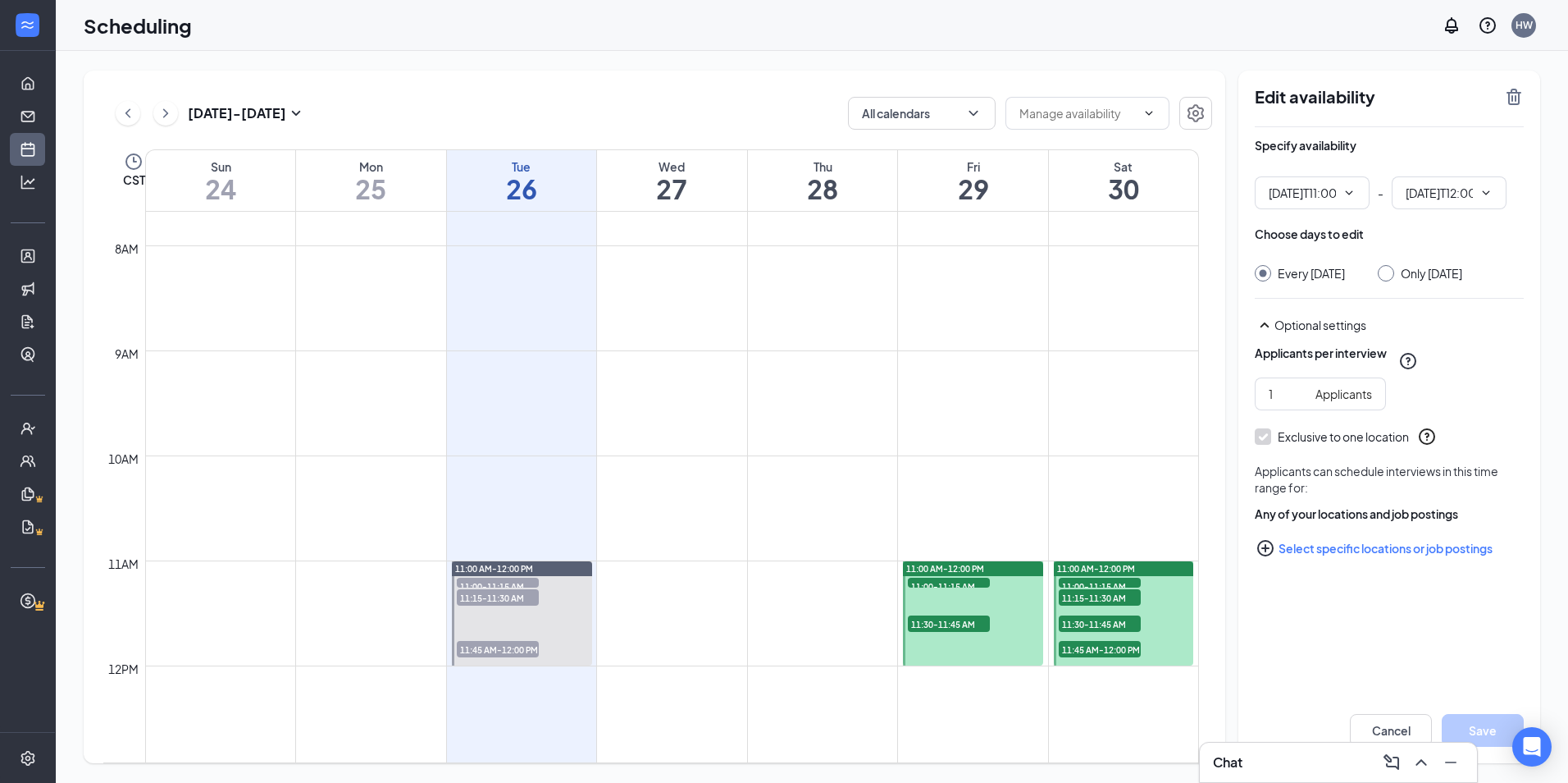
type input "11:00 AM"
type input "12:00 PM"
click at [954, 627] on link "11:00 AM-12:00 PM 11:00-11:15 AM 1 11:30-11:45 AM 1" at bounding box center [971, 612] width 145 height 105
click at [939, 630] on link "11:00 AM-12:00 PM 11:00-11:15 AM 1 11:30-11:45 AM 1" at bounding box center [971, 612] width 145 height 105
click at [932, 620] on link "11:00 AM-12:00 PM 11:00-11:15 AM 1 11:30-11:45 AM 1" at bounding box center [971, 612] width 145 height 105
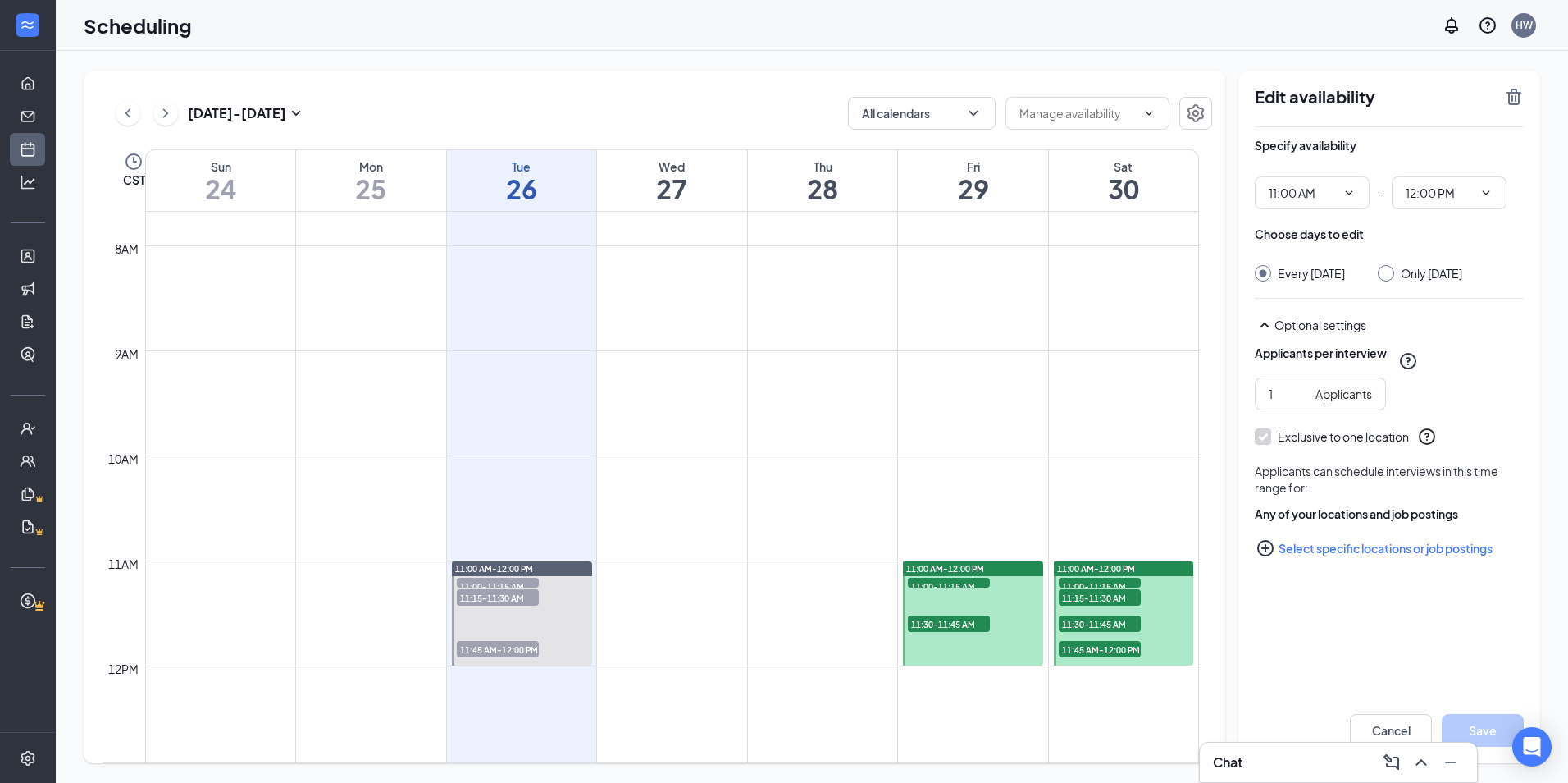
click at [938, 591] on link "11:00 AM-12:00 PM 11:00-11:15 AM 1 11:30-11:45 AM 1" at bounding box center [971, 612] width 145 height 105
click at [931, 574] on link "11:00 AM-12:00 PM 11:00-11:15 AM 1 11:30-11:45 AM 1" at bounding box center [971, 612] width 145 height 105
click at [1107, 594] on span "11:15-11:30 AM" at bounding box center [1100, 597] width 82 height 16
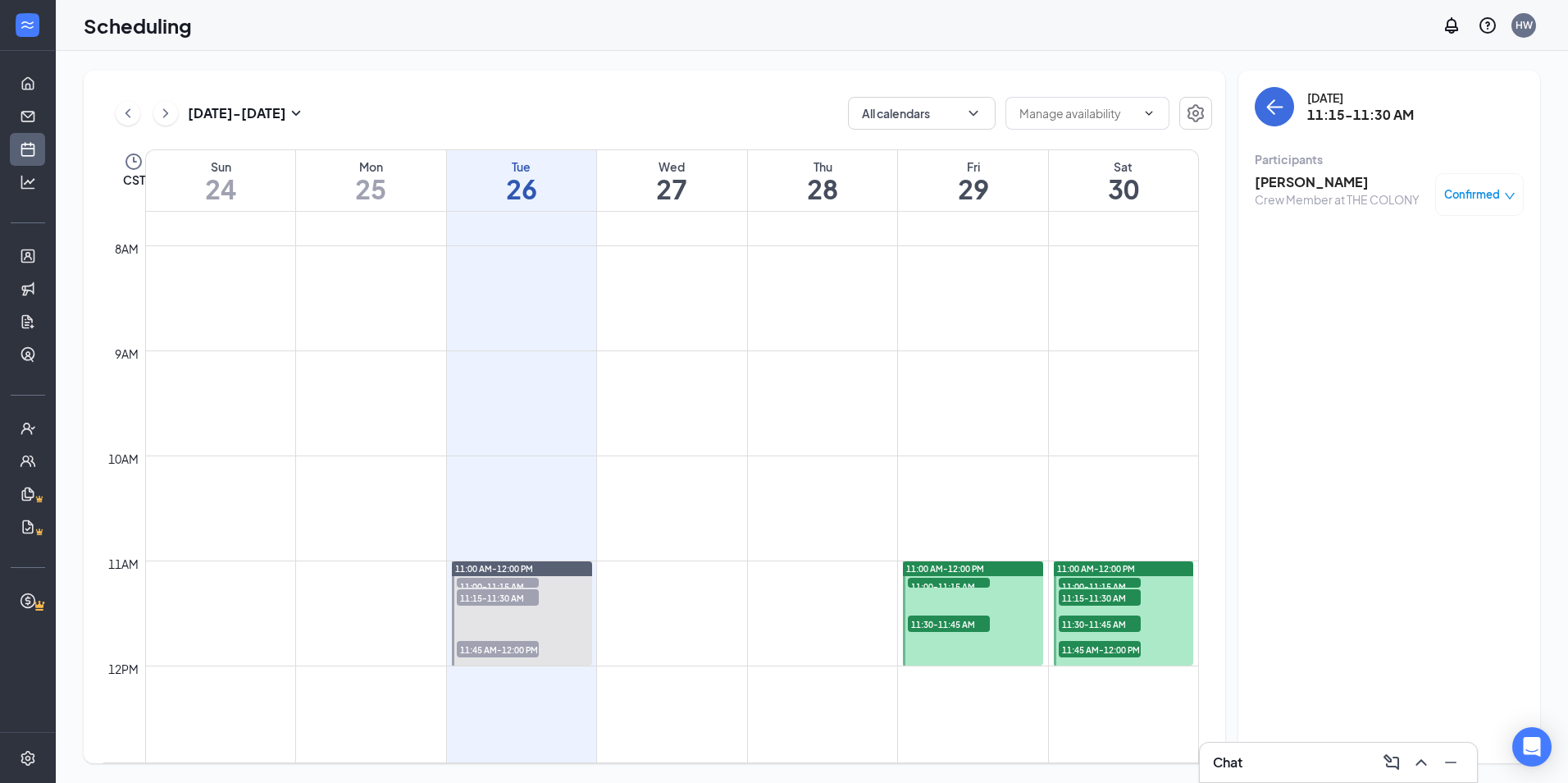
click at [1487, 204] on div "Confirmed" at bounding box center [1480, 194] width 88 height 42
click at [1514, 182] on div "Confirmed" at bounding box center [1480, 194] width 88 height 42
click at [1505, 197] on icon "down" at bounding box center [1509, 196] width 11 height 11
click at [1429, 428] on div "Saturday, Aug 30 11:15-11:30 AM Participants Leslie Gomez Crew Member at THE CO…" at bounding box center [1389, 416] width 302 height 692
